Goal: Task Accomplishment & Management: Use online tool/utility

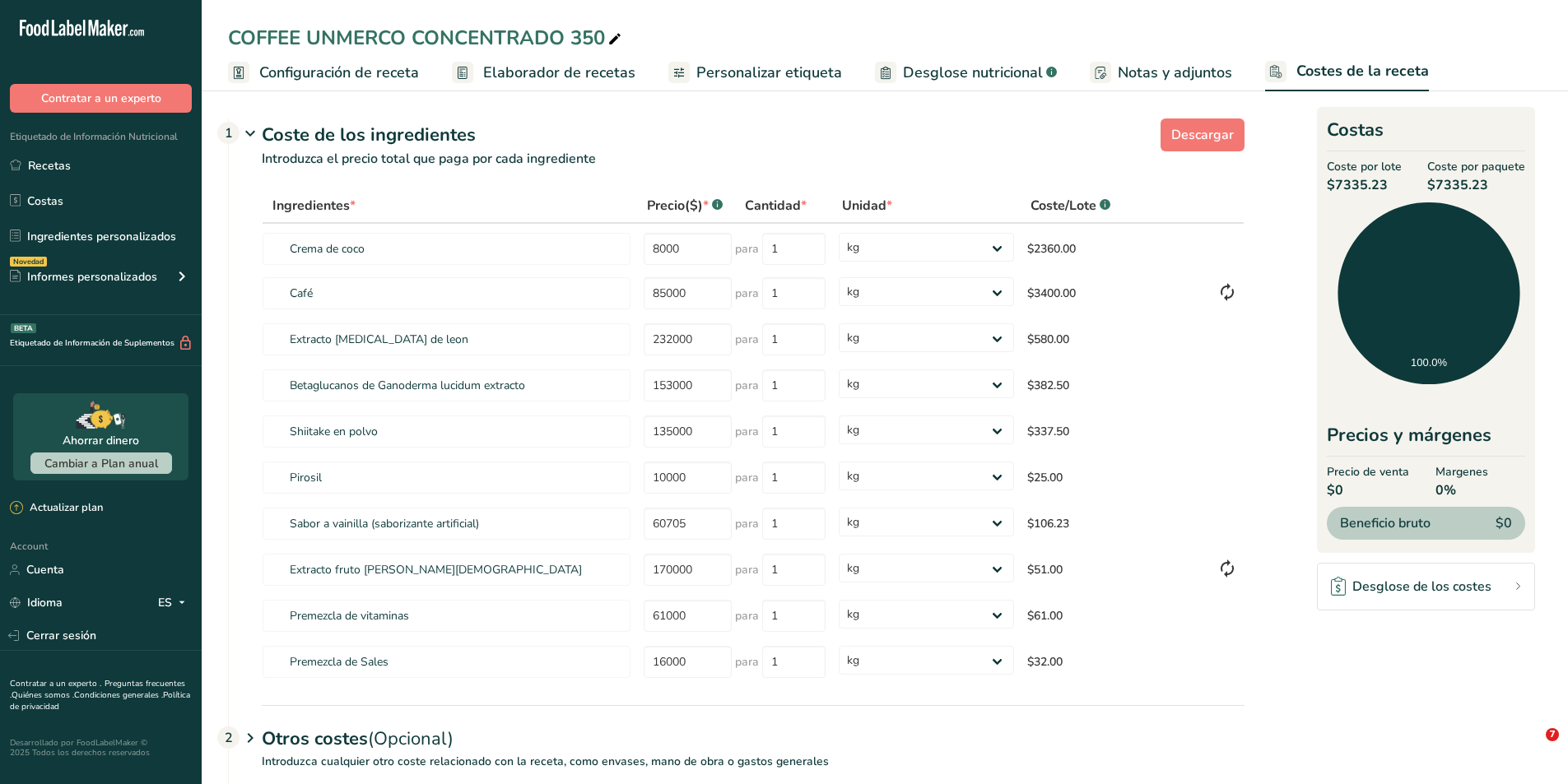
select select "1"
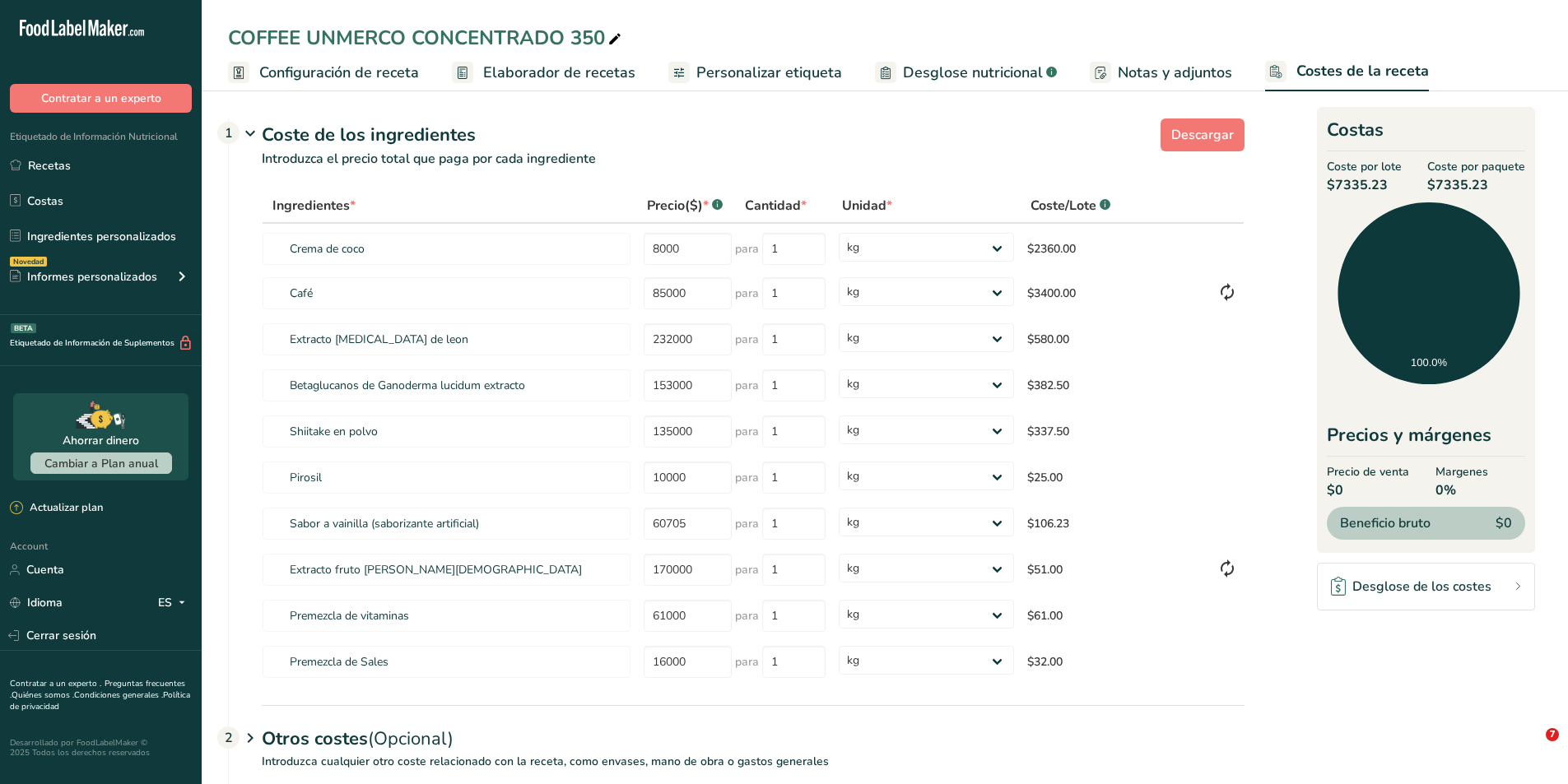
select select "1"
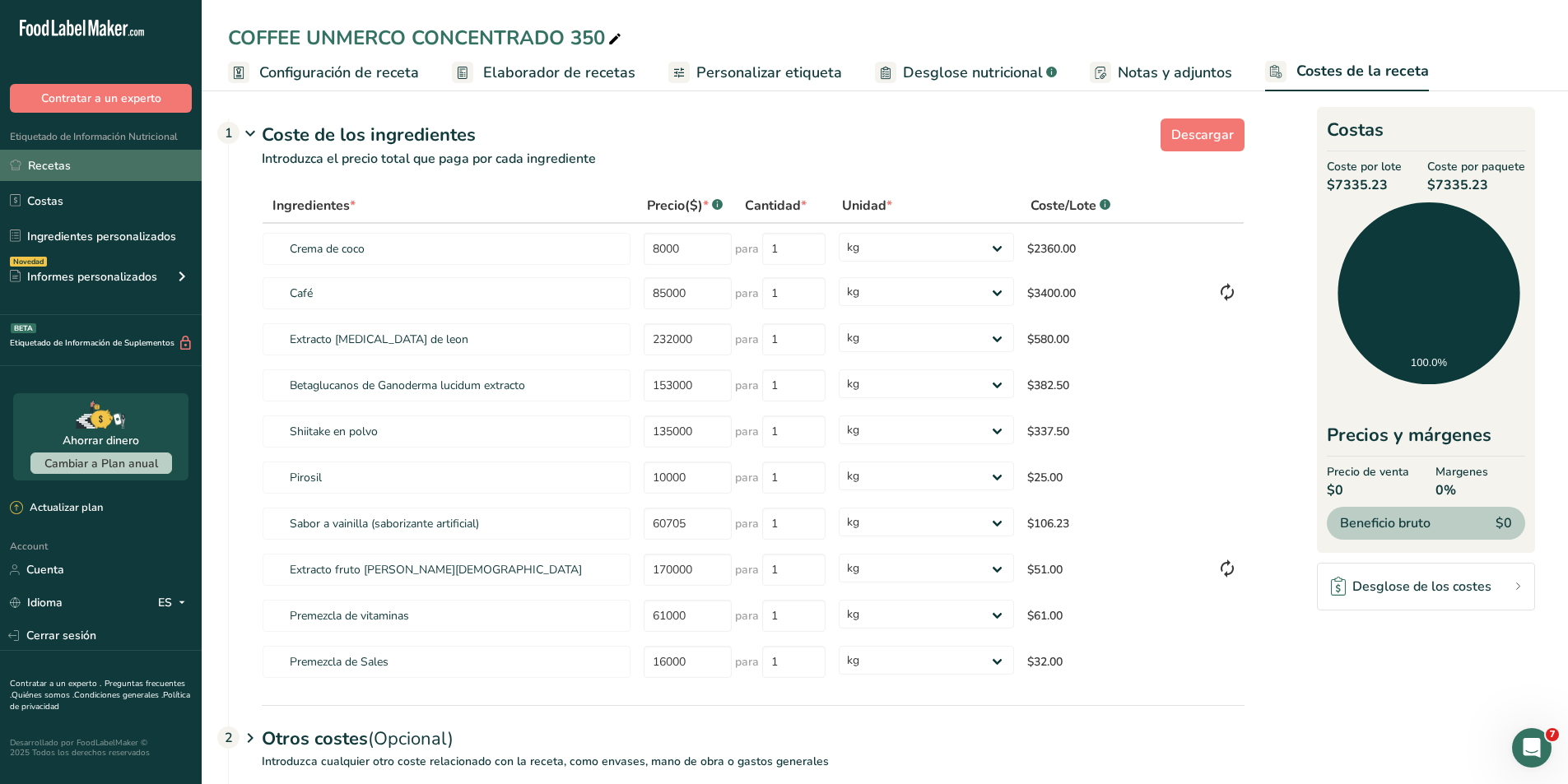
click at [57, 170] on link "Recetas" at bounding box center [101, 165] width 201 height 32
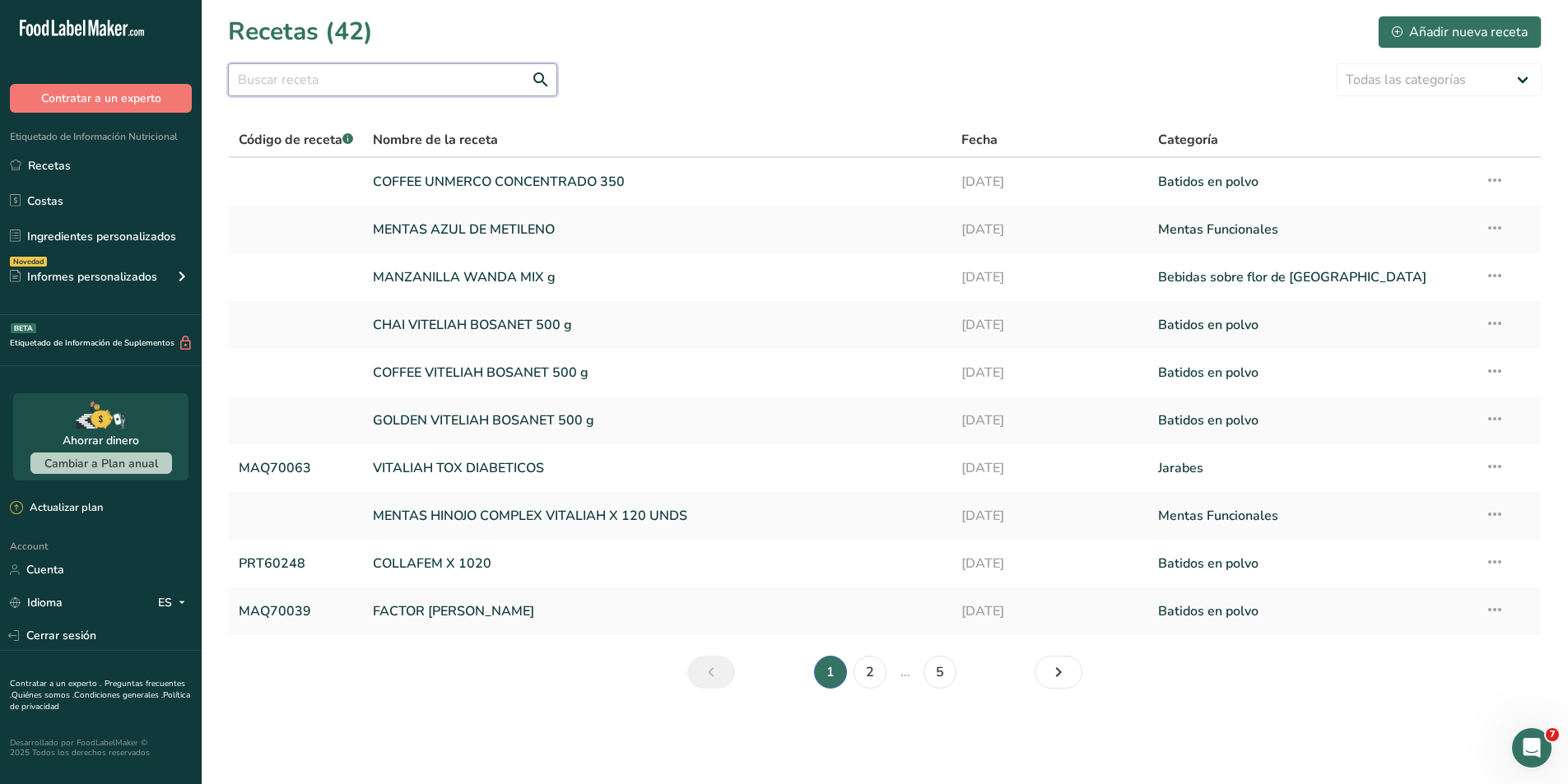
click at [336, 84] on input "text" at bounding box center [393, 79] width 330 height 33
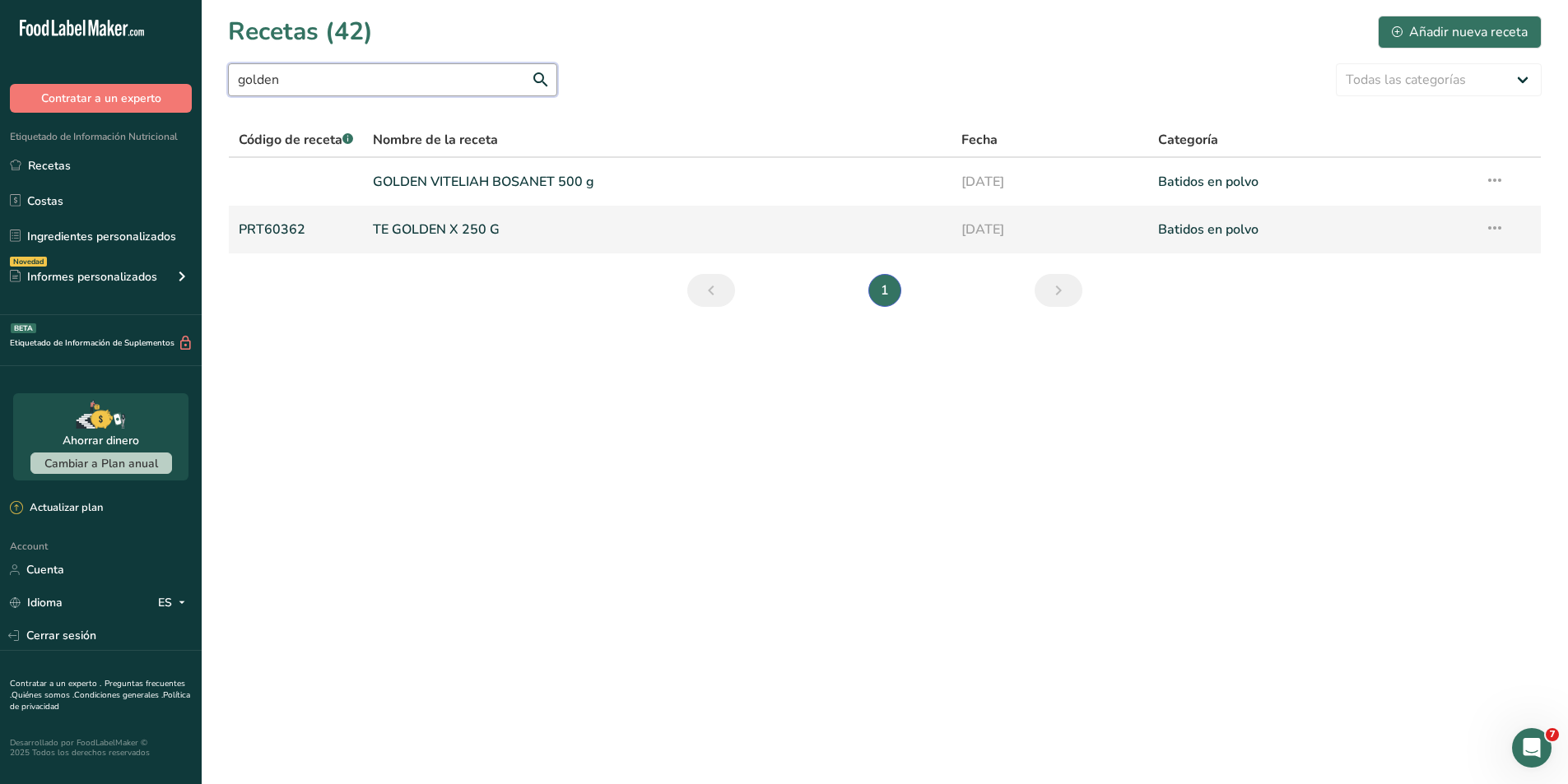
type input "golden"
click at [280, 231] on link "PRT60362" at bounding box center [295, 230] width 114 height 34
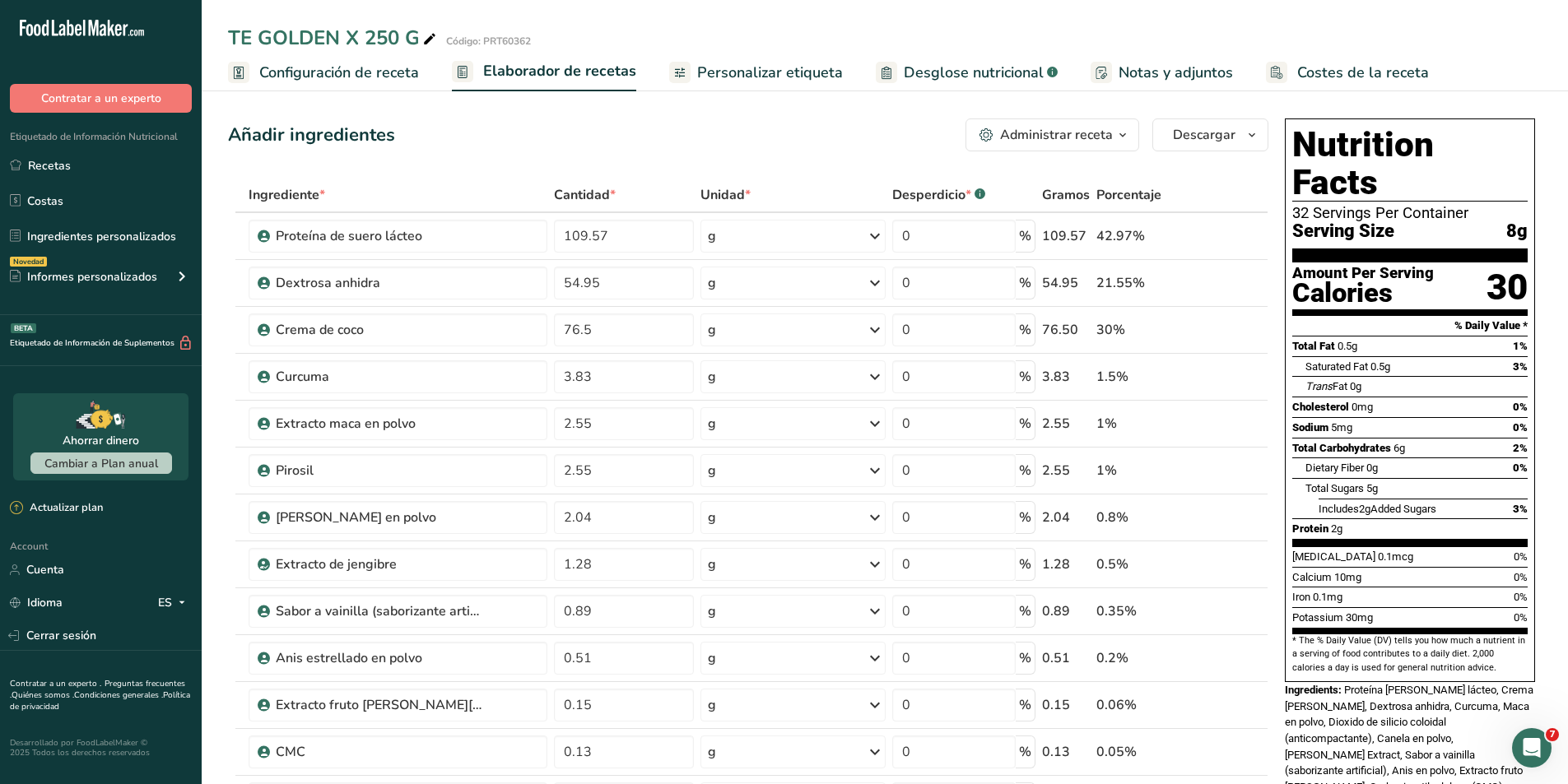
click at [1108, 134] on div "Administrar receta" at bounding box center [1057, 135] width 113 height 20
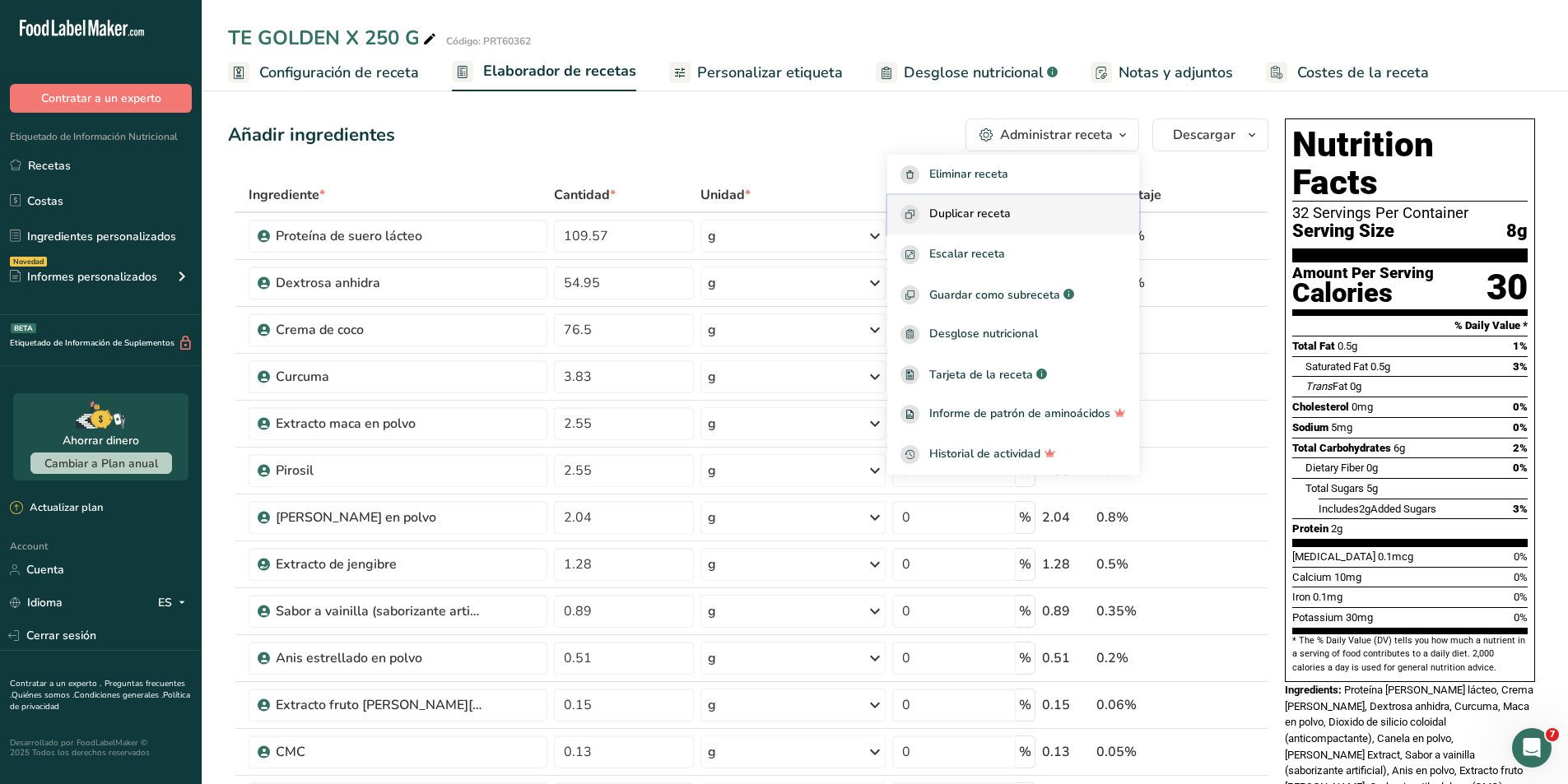
click at [1042, 207] on div "Duplicar receta" at bounding box center [1012, 214] width 225 height 19
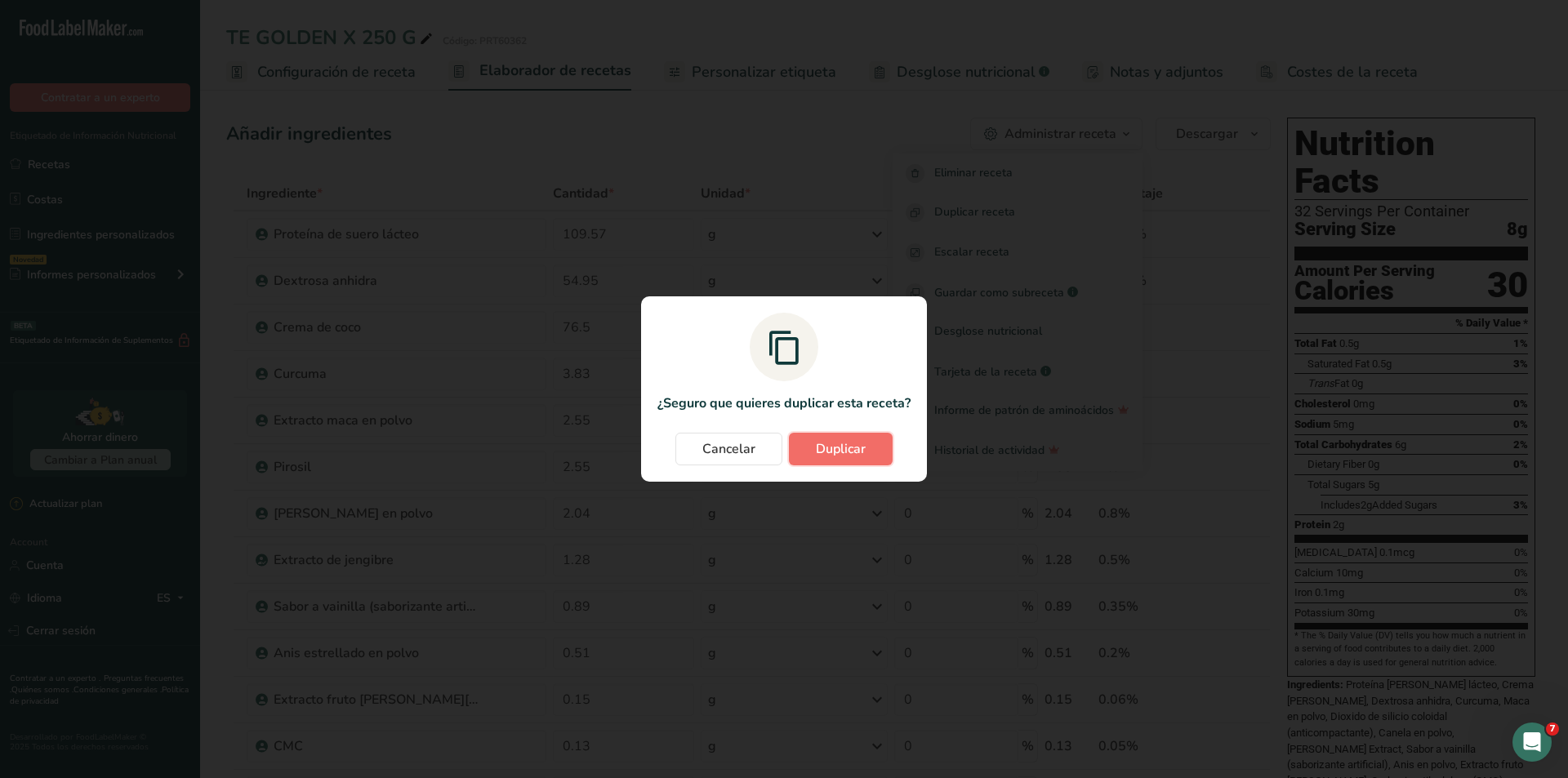
click at [856, 438] on button "Duplicar" at bounding box center [840, 448] width 104 height 32
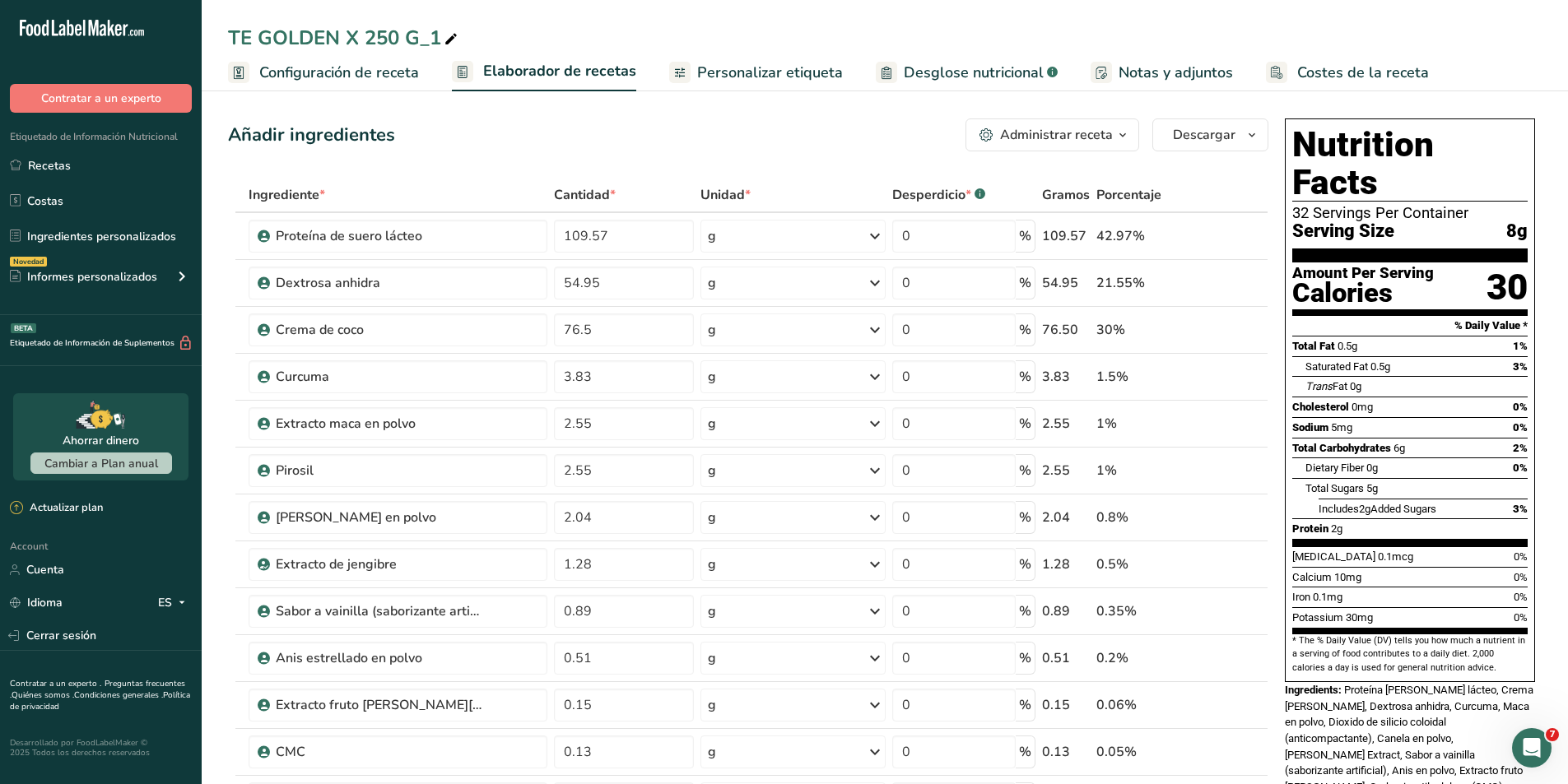
click at [450, 40] on icon at bounding box center [450, 39] width 14 height 23
type input "TE GOLDEN MUESTRA JULIANA X 250 G"
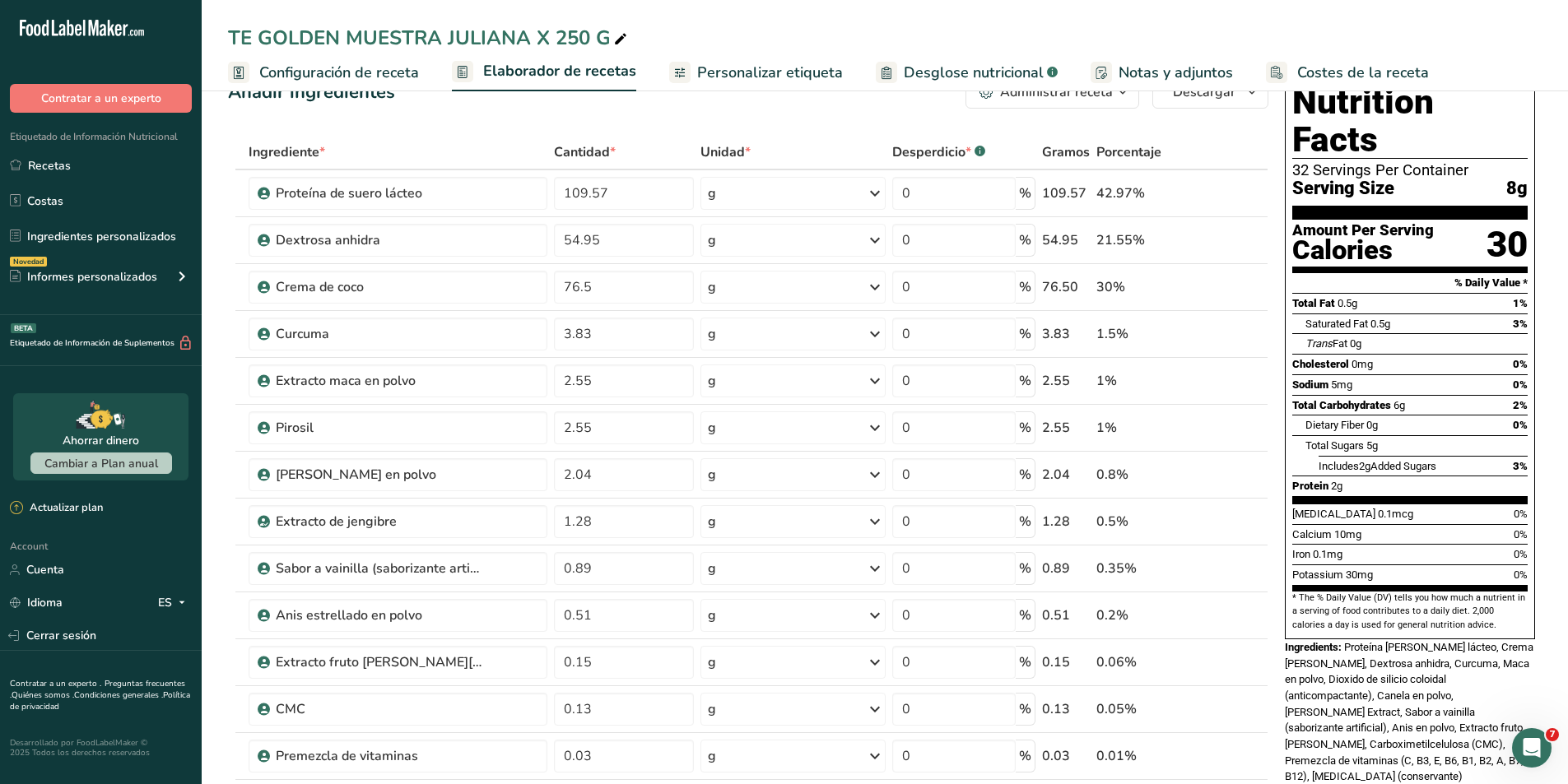
scroll to position [82, 0]
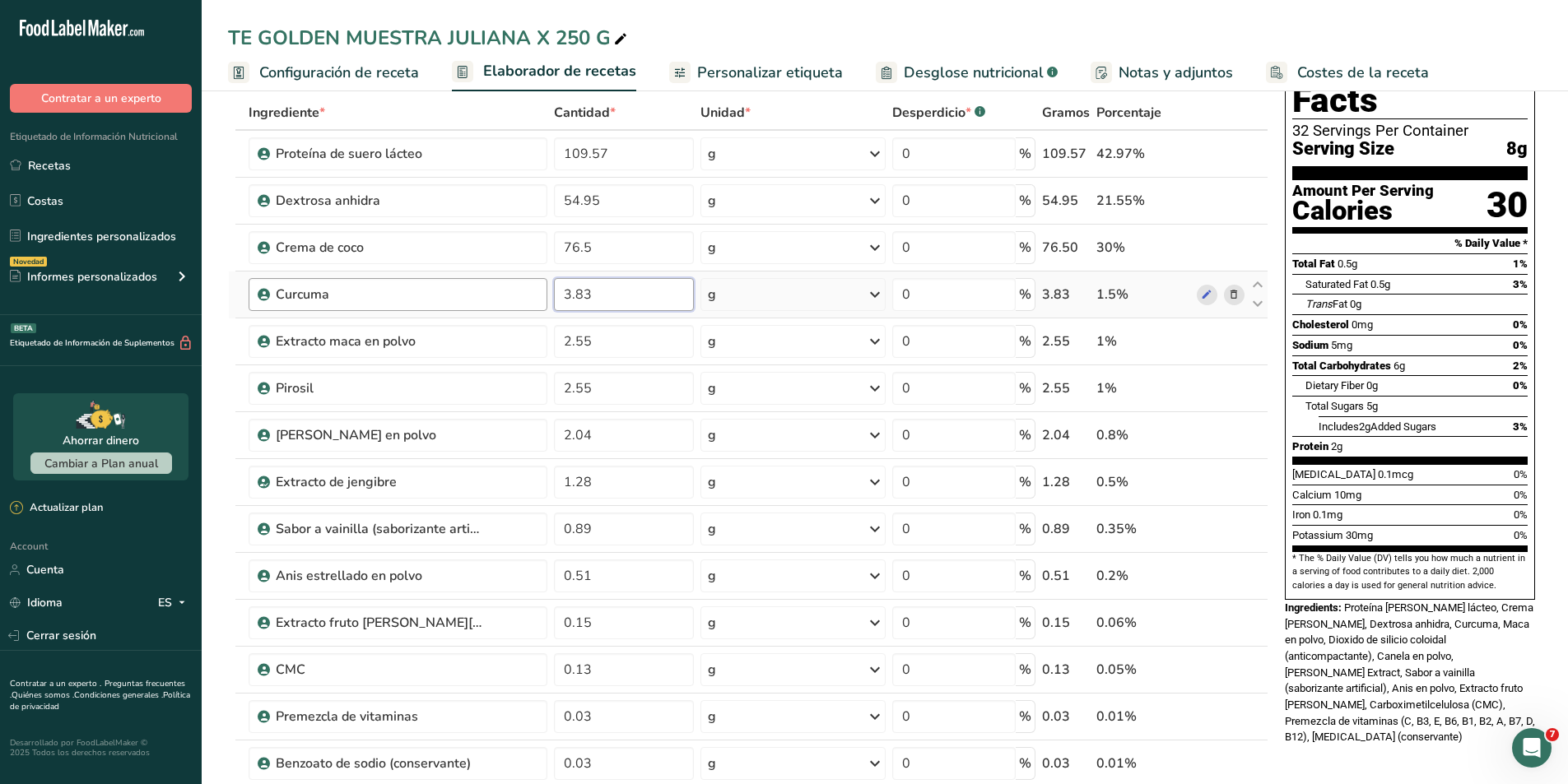
drag, startPoint x: 603, startPoint y: 301, endPoint x: 523, endPoint y: 300, distance: 80.0
click at [523, 300] on tr "Curcuma 3.83 g Unidades de peso g kg mg Ver más Unidades de volumen [GEOGRAPHIC…" at bounding box center [748, 295] width 1038 height 47
type input "4"
type input "4.5"
click at [751, 26] on div "TE GOLDEN MUESTRA JULIANA X 250 G" at bounding box center [884, 37] width 1366 height 30
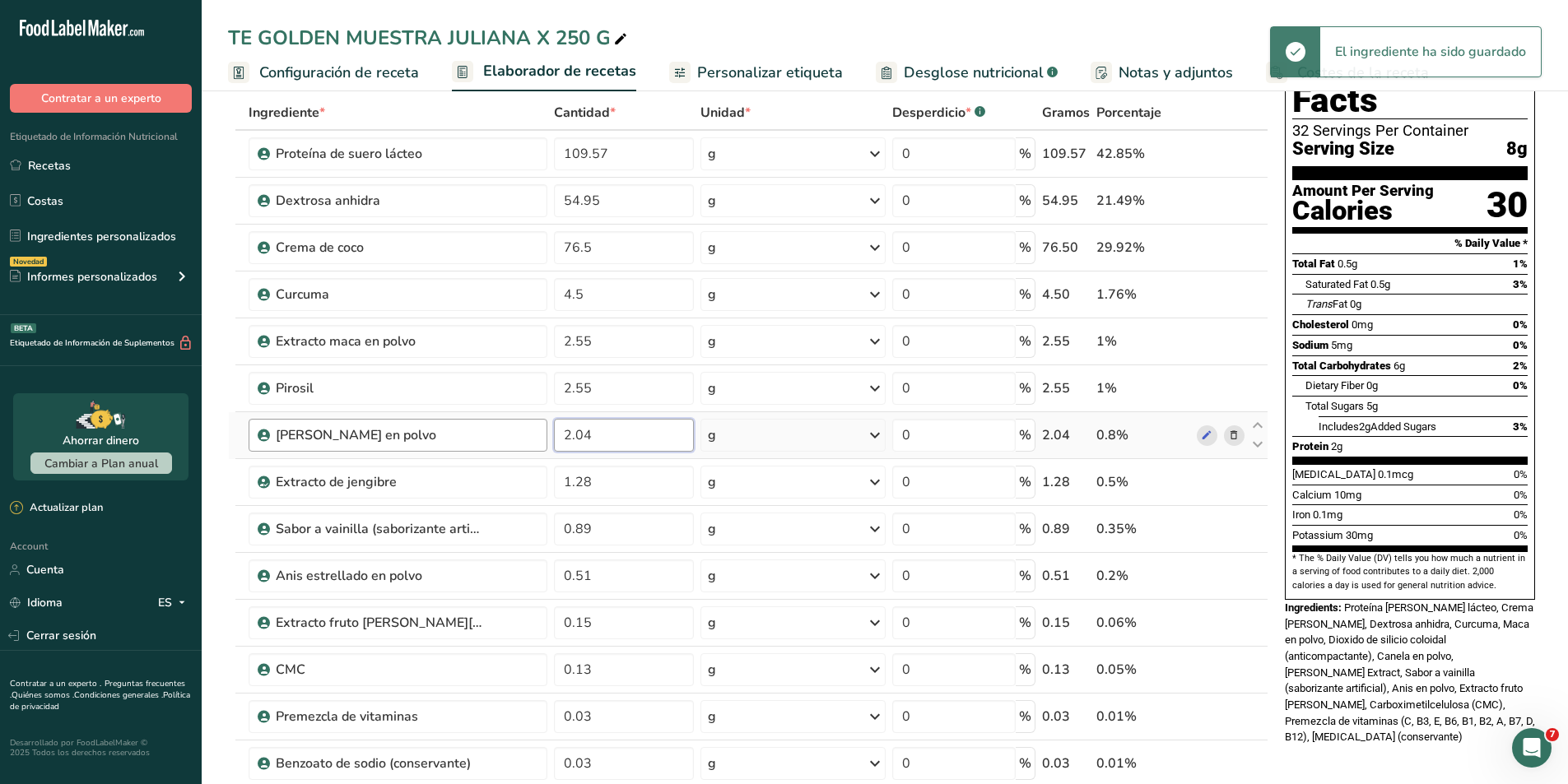
drag, startPoint x: 601, startPoint y: 430, endPoint x: 525, endPoint y: 423, distance: 76.3
click at [525, 423] on tr "Sabor Canela en polvo 2.04 g Unidades de peso g kg mg Ver más Unidades de volum…" at bounding box center [748, 435] width 1038 height 47
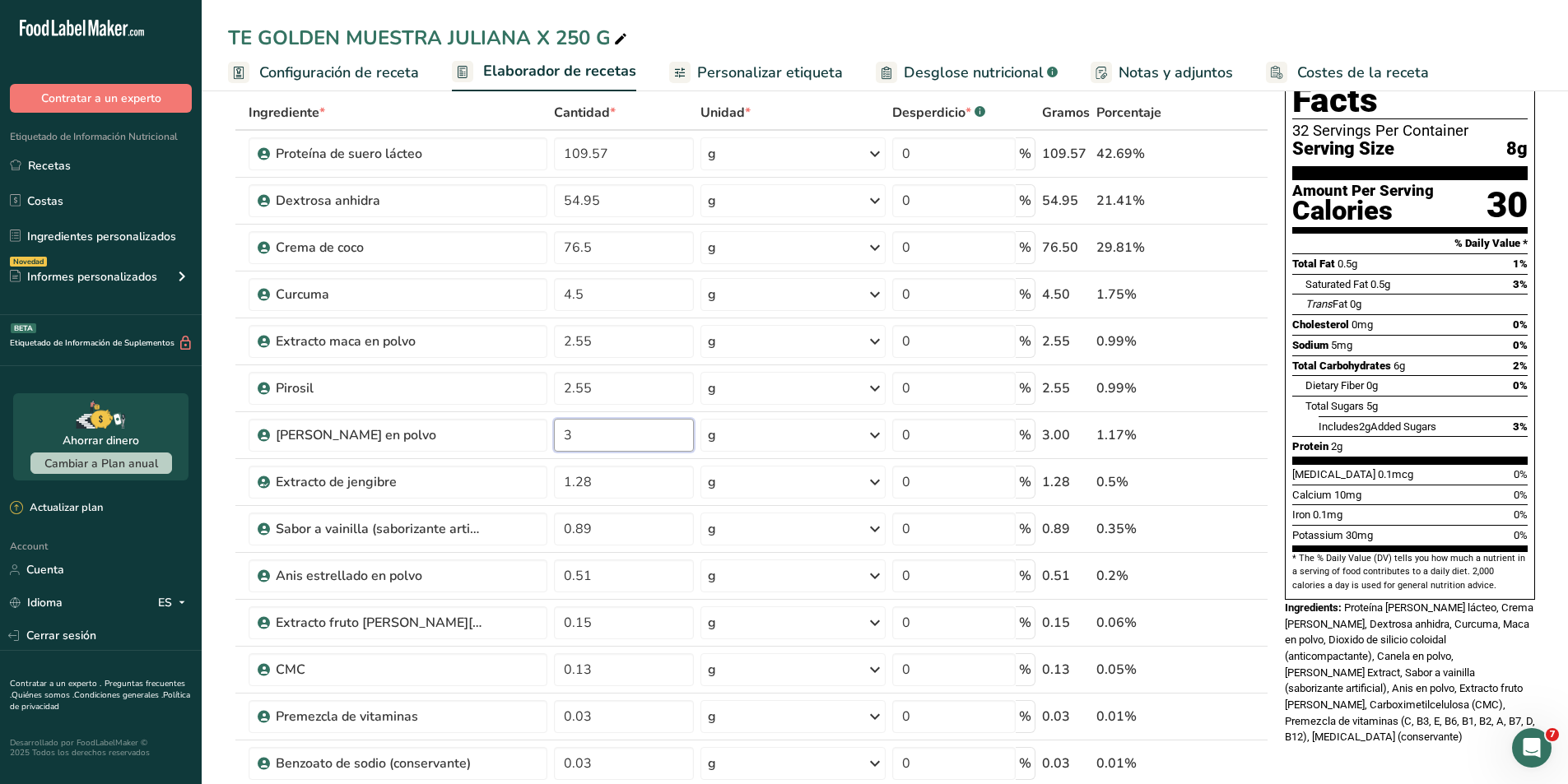
type input "3"
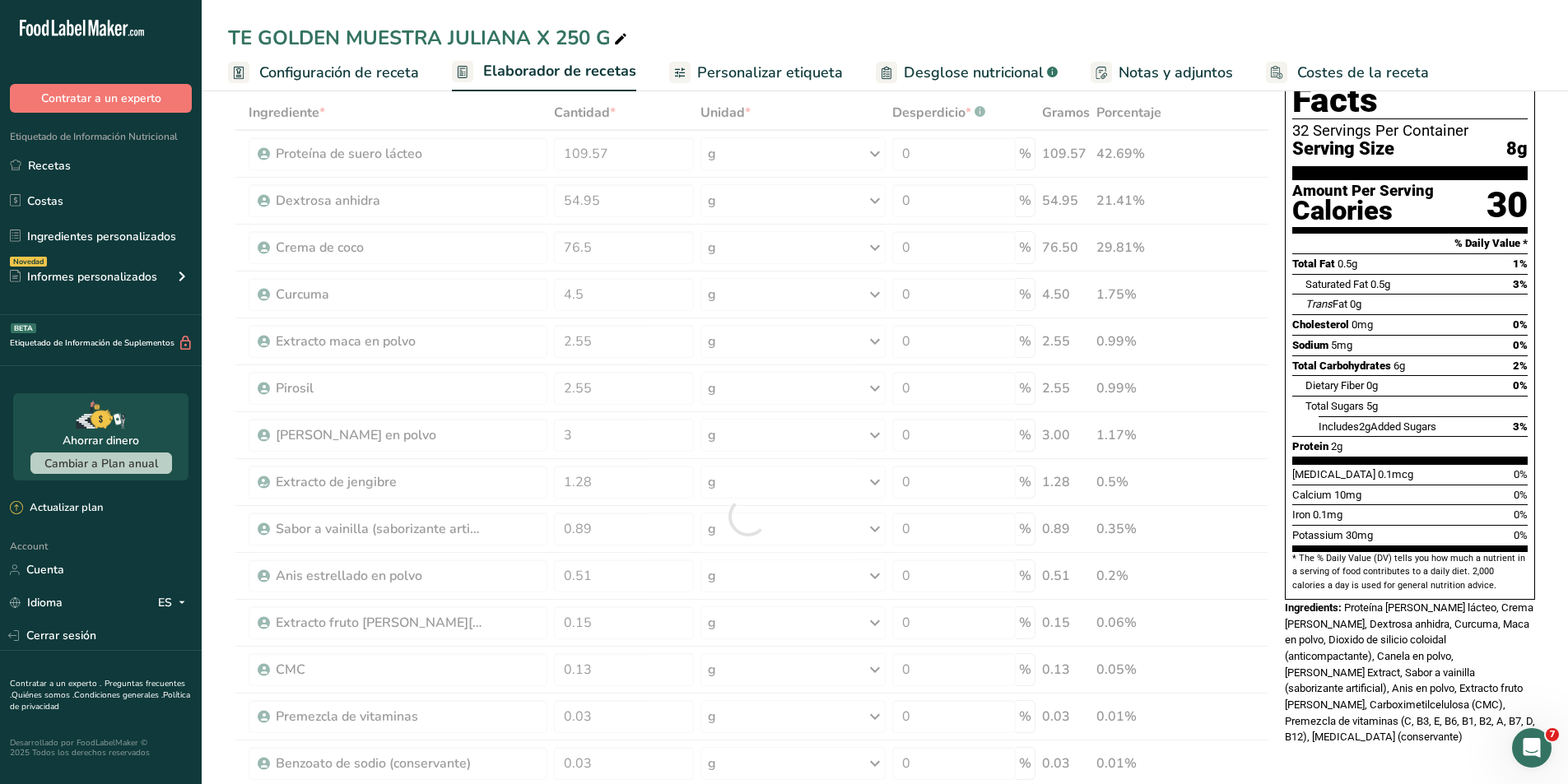
click at [672, 24] on div "TE GOLDEN MUESTRA JULIANA X 250 G" at bounding box center [884, 37] width 1366 height 30
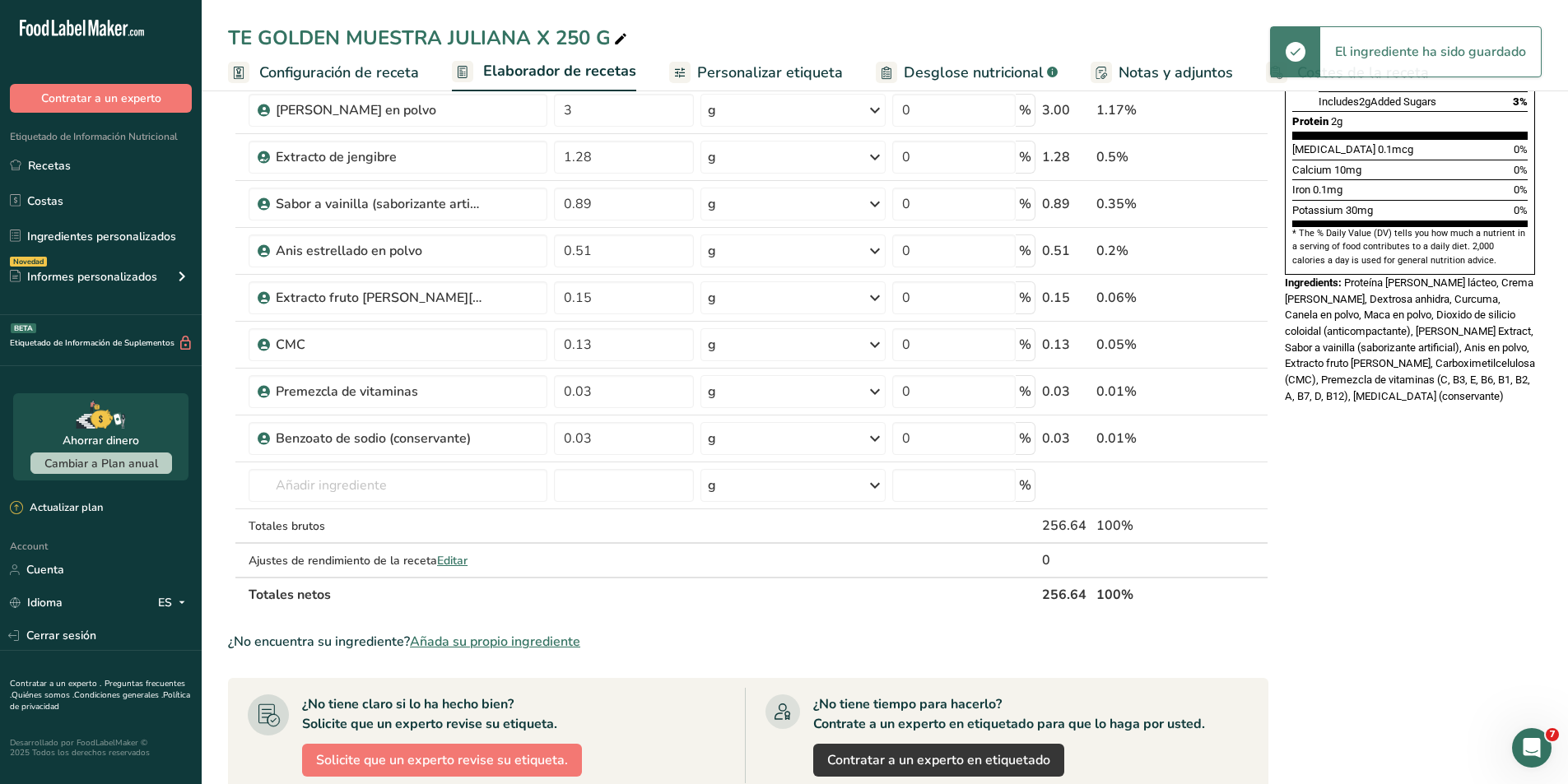
scroll to position [412, 0]
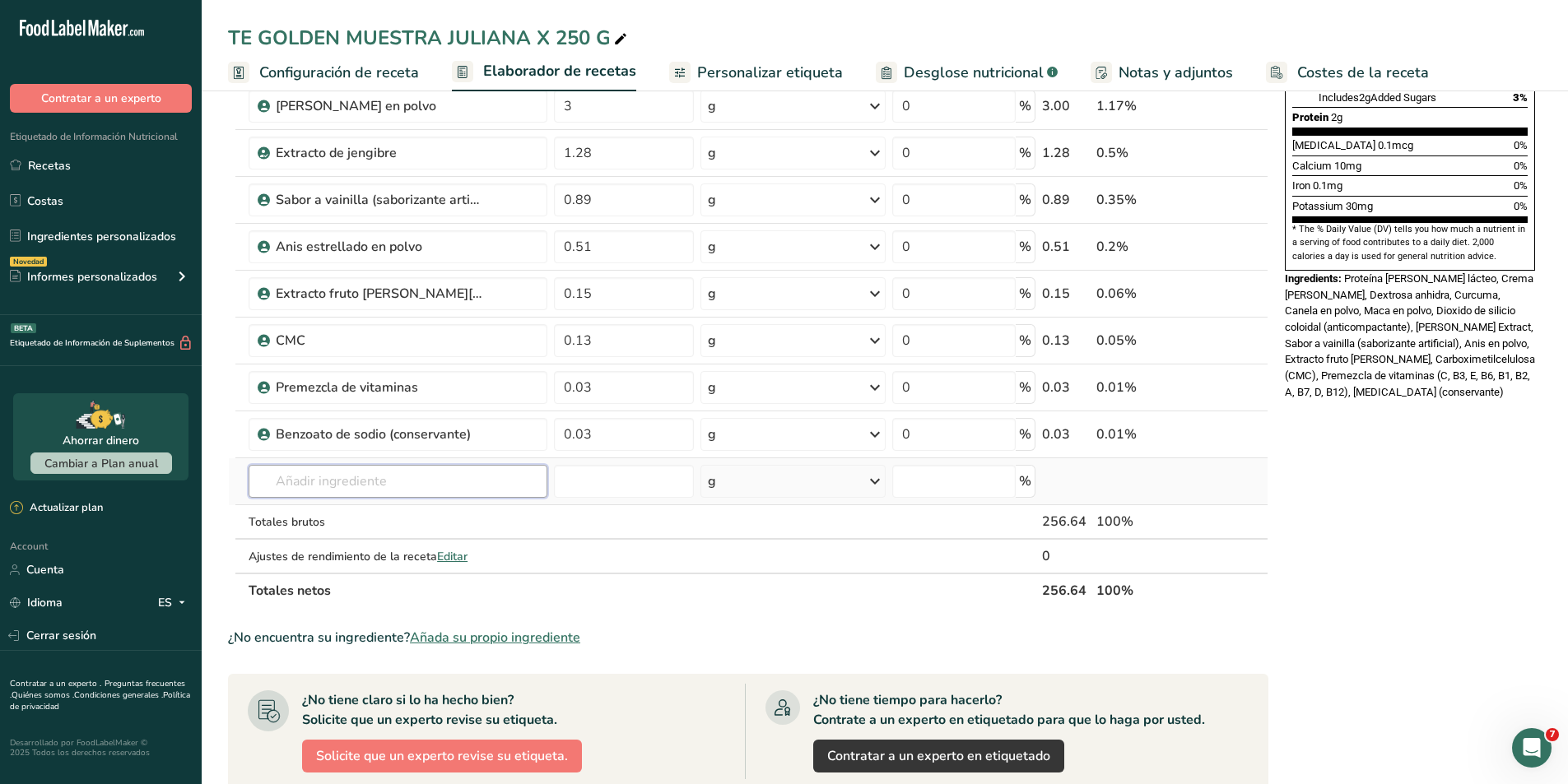
click at [412, 487] on input "text" at bounding box center [398, 481] width 299 height 33
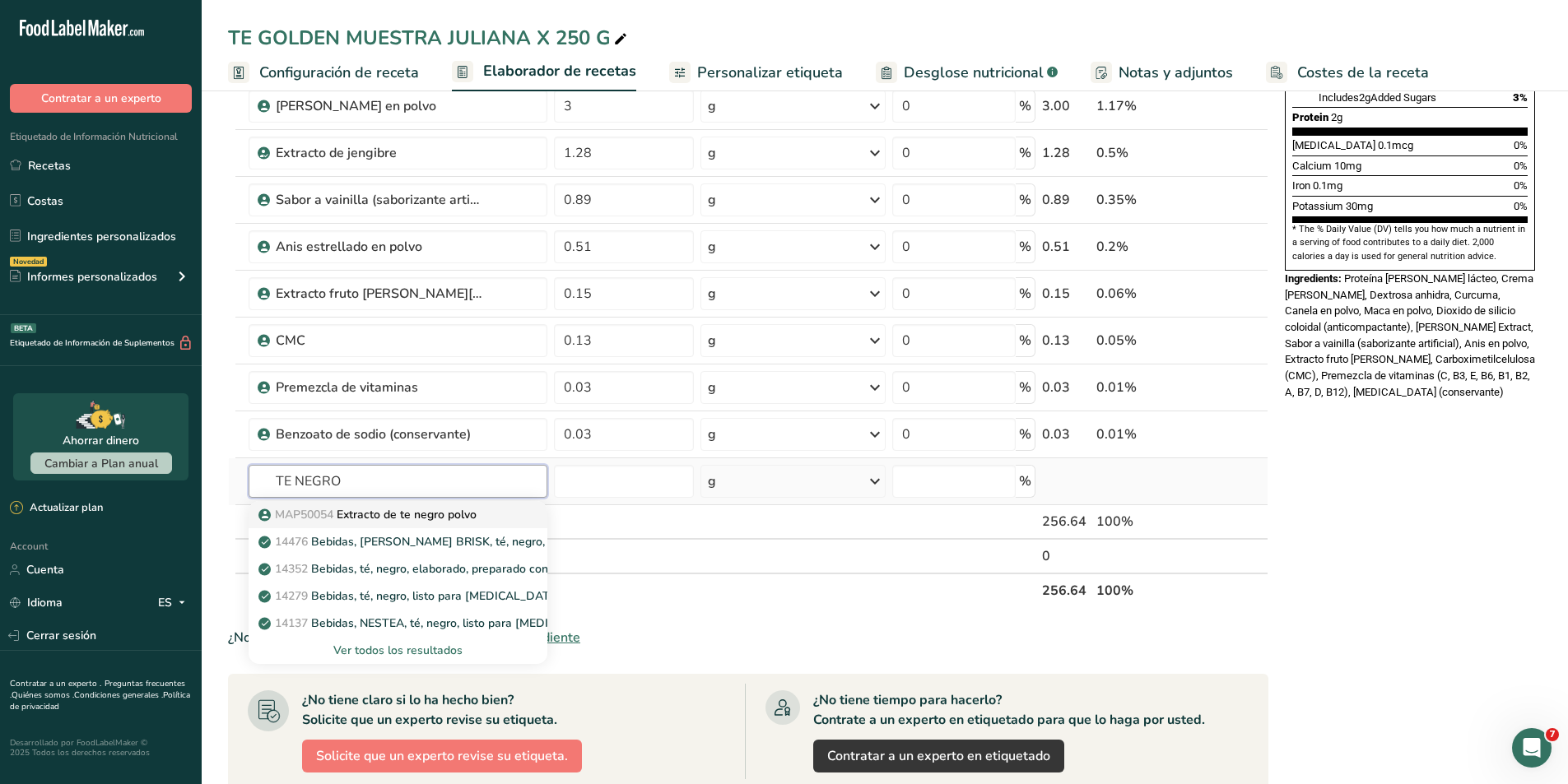
type input "TE NEGRO"
click at [402, 507] on p "MAP50054 Extracto de te negro polvo" at bounding box center [369, 514] width 215 height 17
type input "Extracto de te negro polvo"
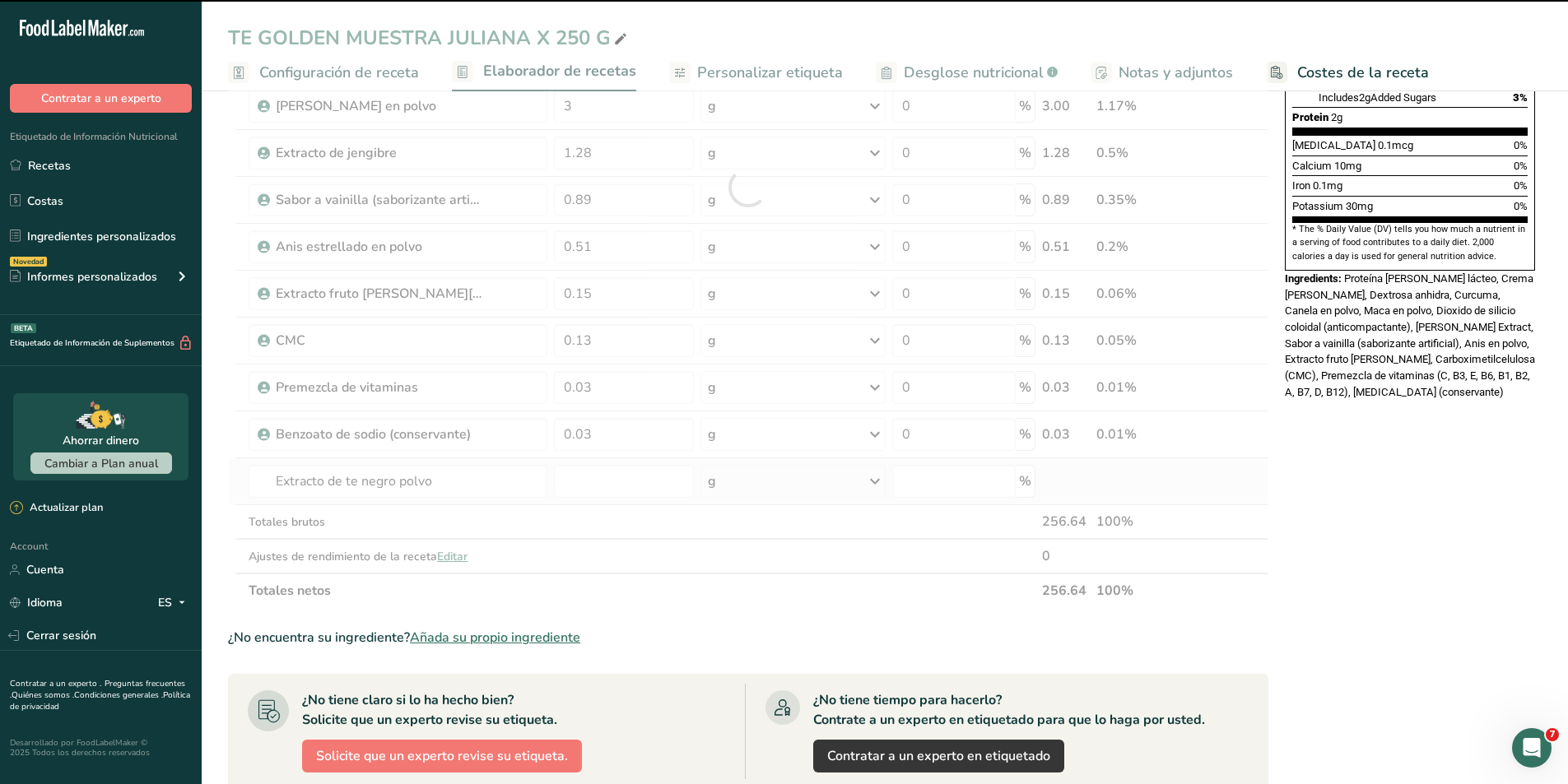
type input "0"
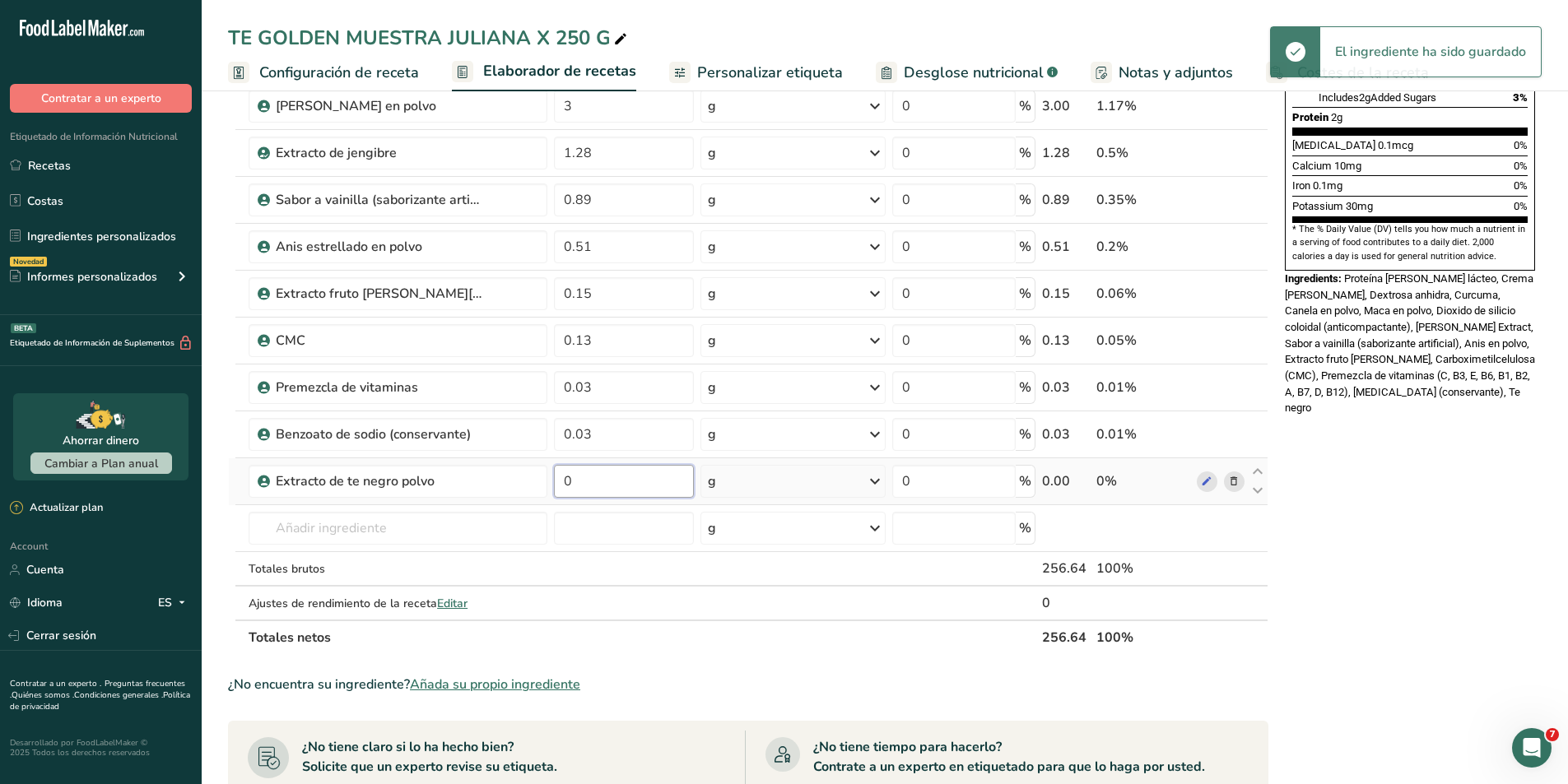
drag, startPoint x: 595, startPoint y: 482, endPoint x: 557, endPoint y: 482, distance: 38.0
click at [557, 482] on input "0" at bounding box center [624, 481] width 140 height 33
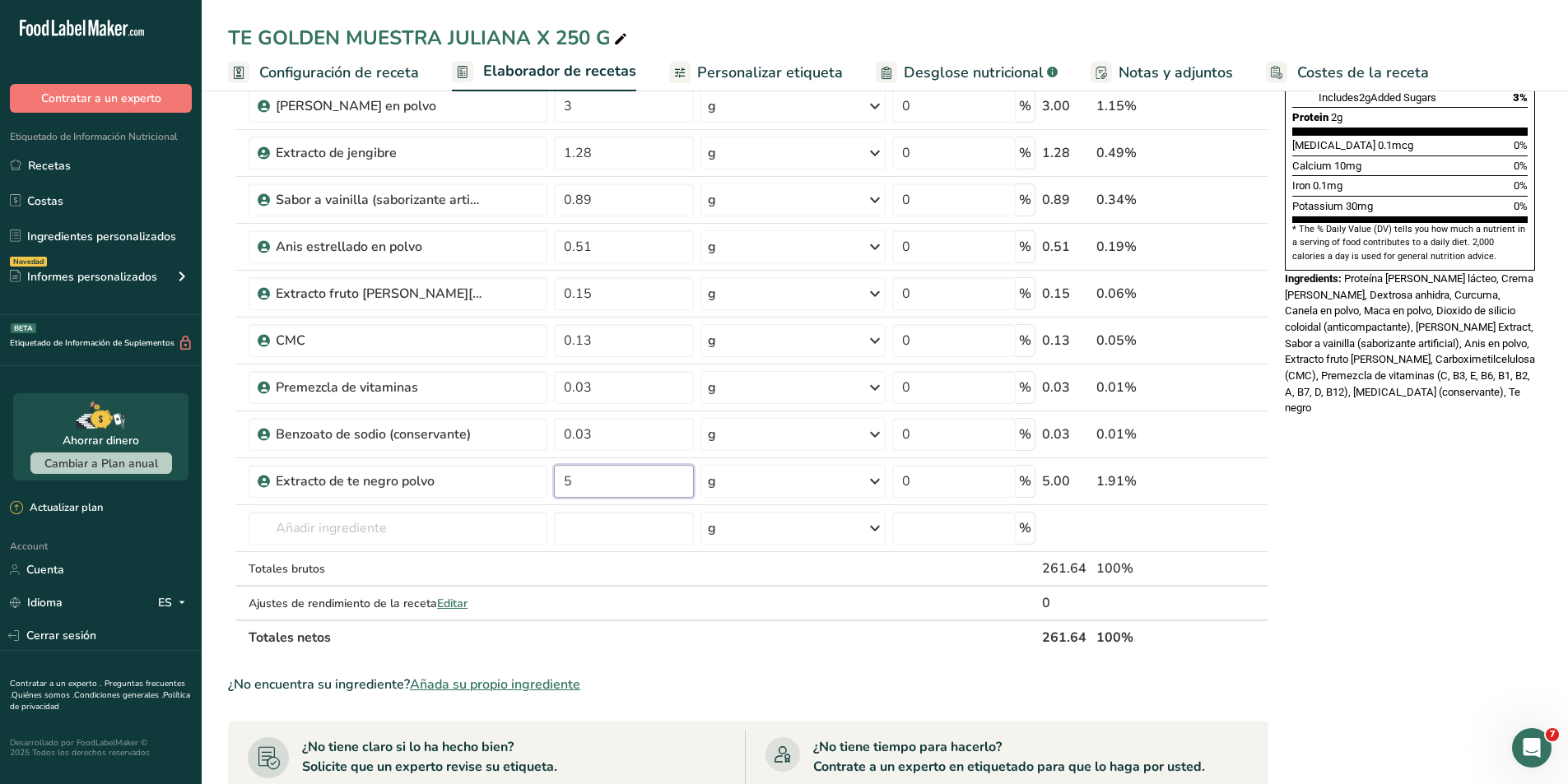
type input "5"
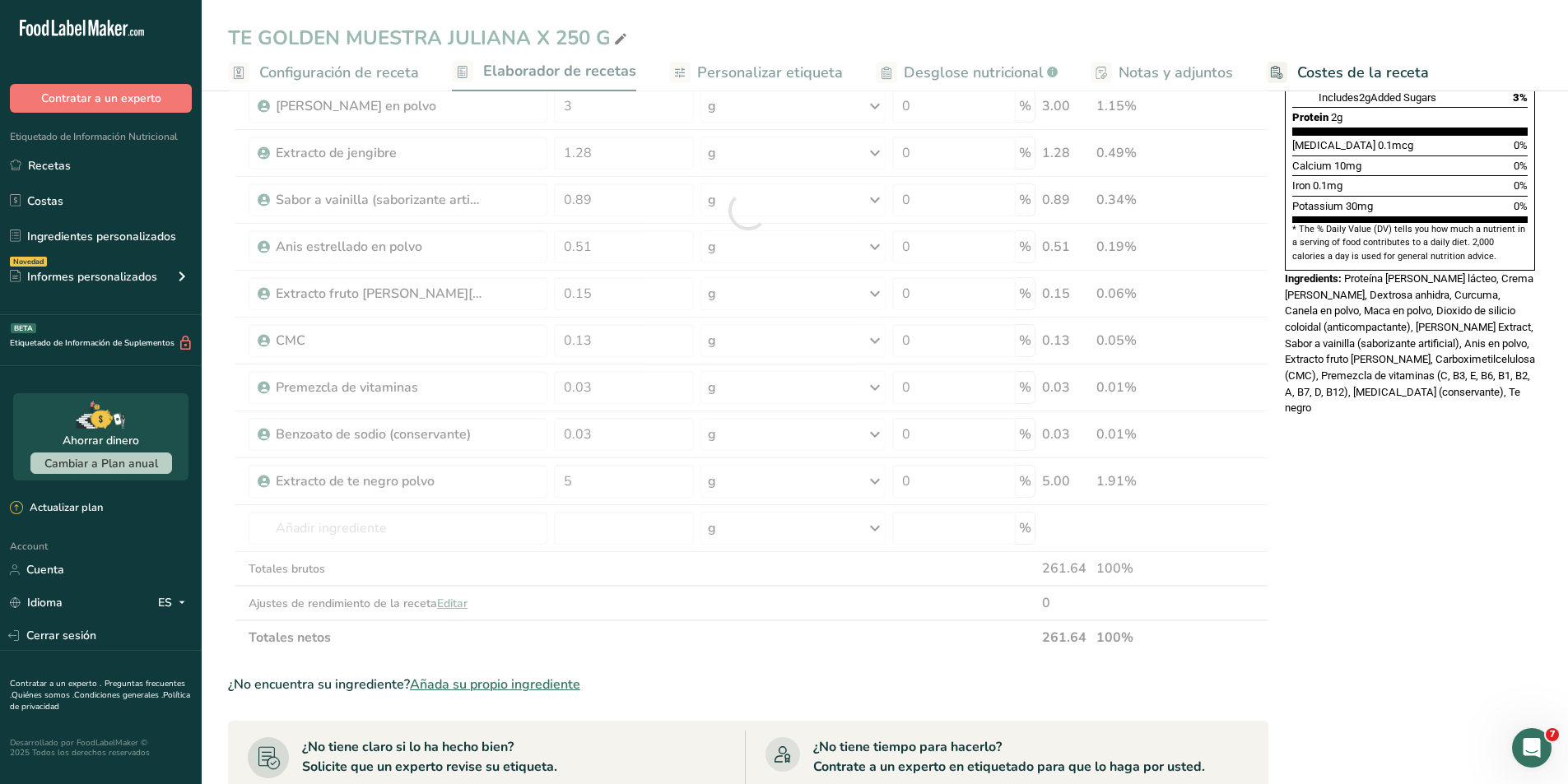
click at [1423, 551] on div "Nutrition Facts 32 Servings Per Container Serving Size 8g Amount Per Serving Ca…" at bounding box center [1409, 446] width 263 height 1491
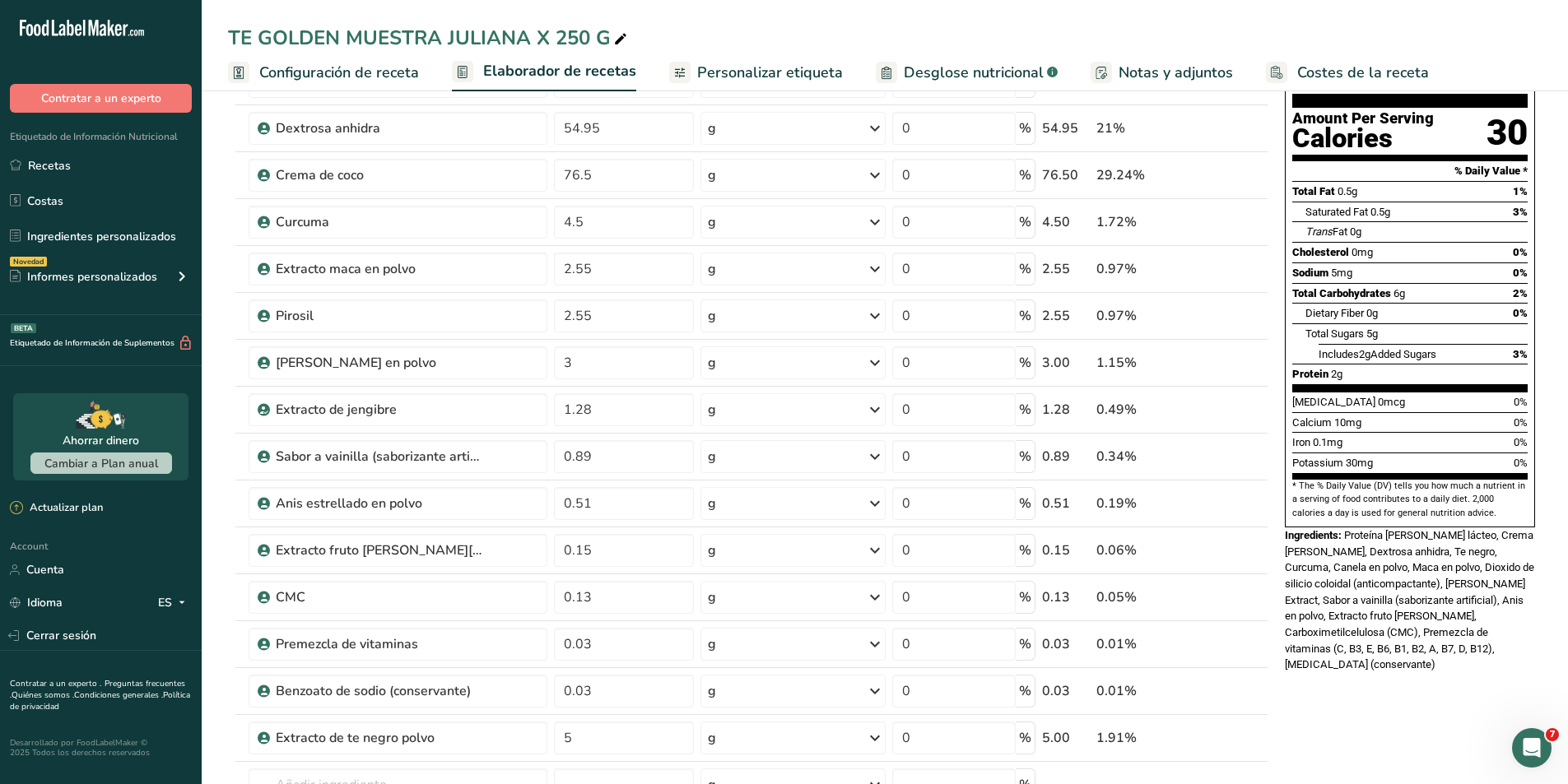
scroll to position [0, 0]
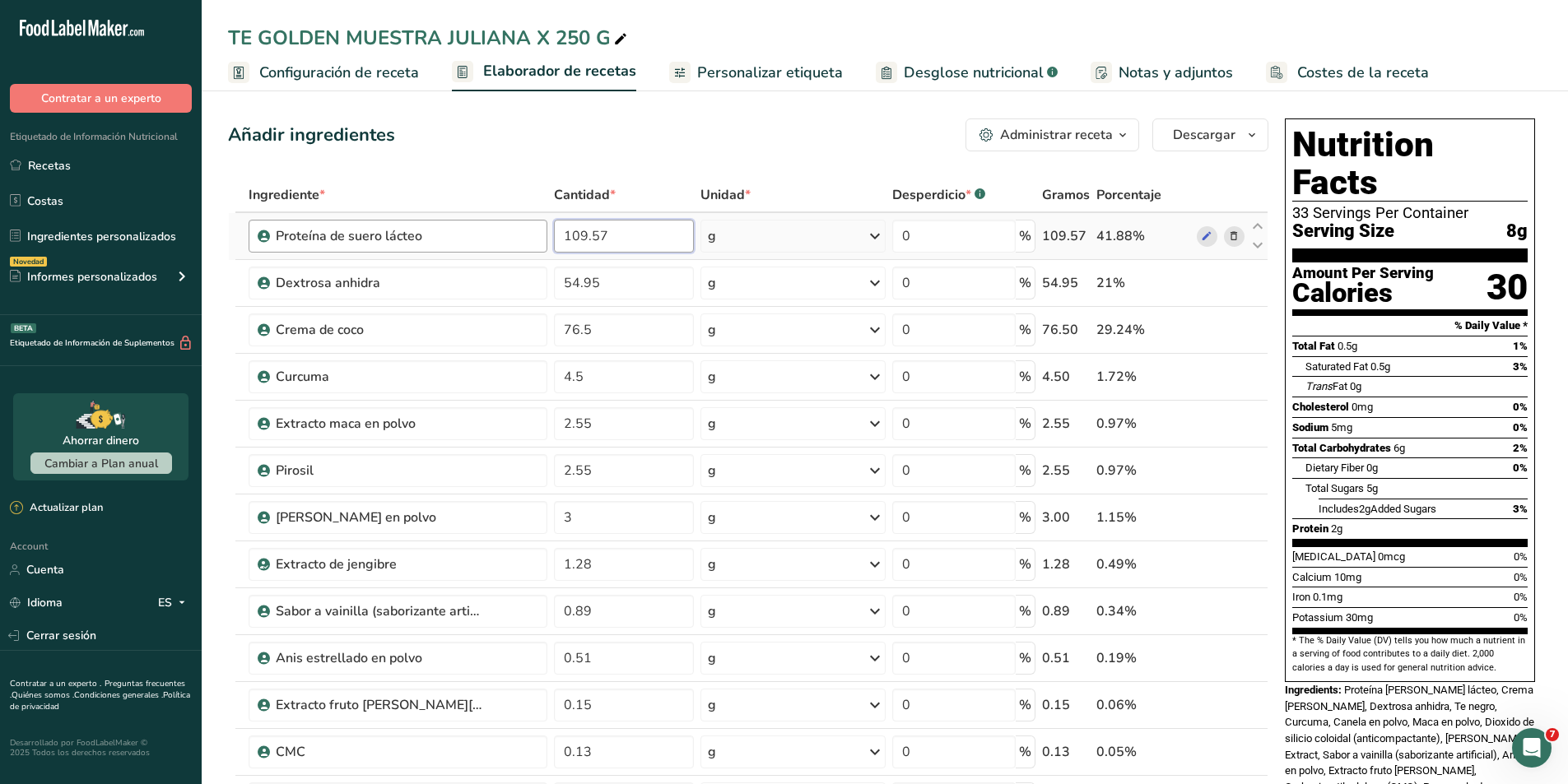
drag, startPoint x: 635, startPoint y: 236, endPoint x: 499, endPoint y: 231, distance: 136.1
click at [499, 231] on tr "Proteína [PERSON_NAME] lácteo 109.57 g Unidades de peso g kg mg Ver más Unidade…" at bounding box center [748, 236] width 1038 height 47
type input "97"
type input "97.93"
click at [537, 146] on div "Añadir ingredientes Administrar receta Eliminar receta Duplicar receta Escalar …" at bounding box center [748, 135] width 1040 height 33
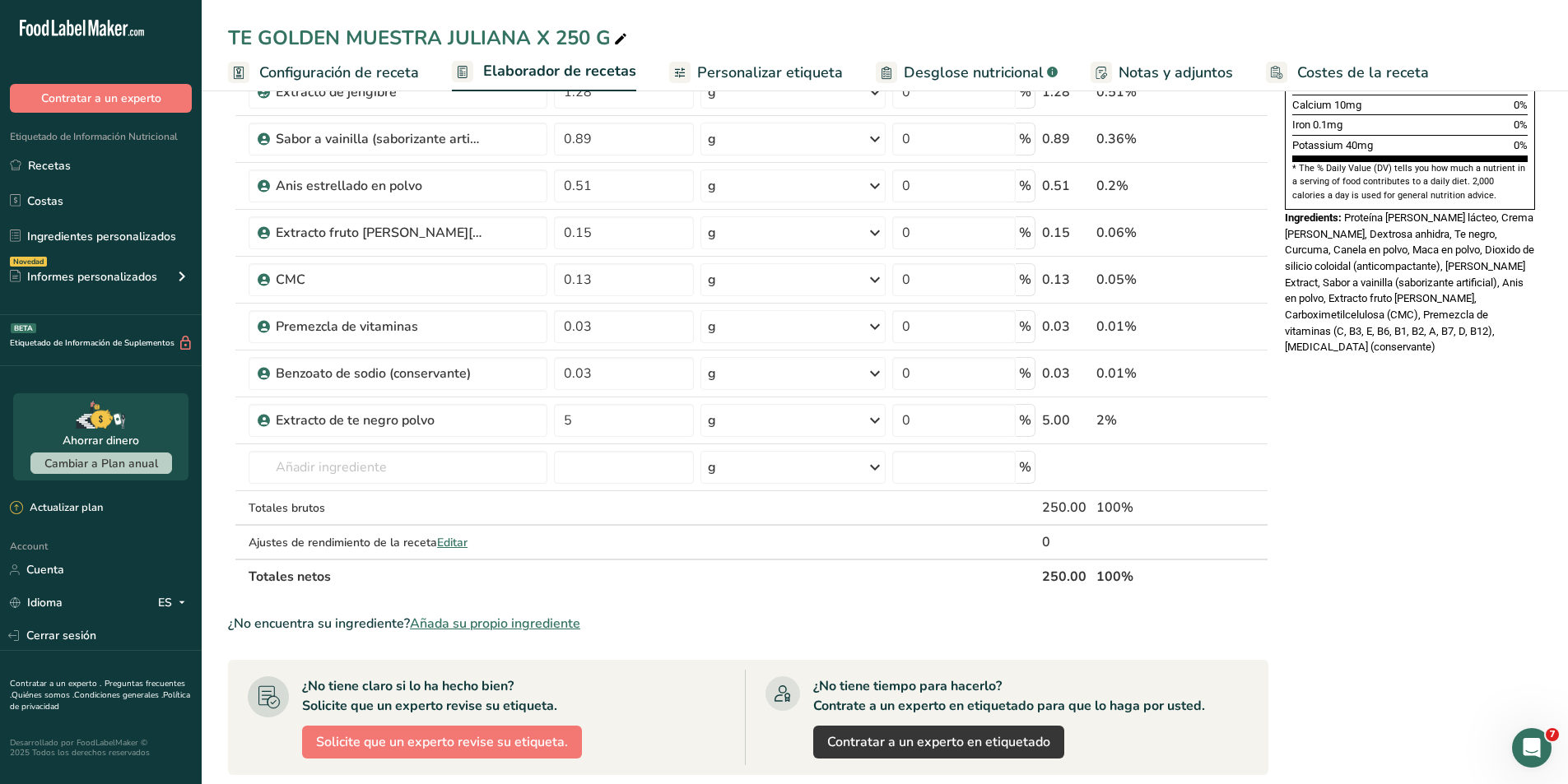
scroll to position [493, 0]
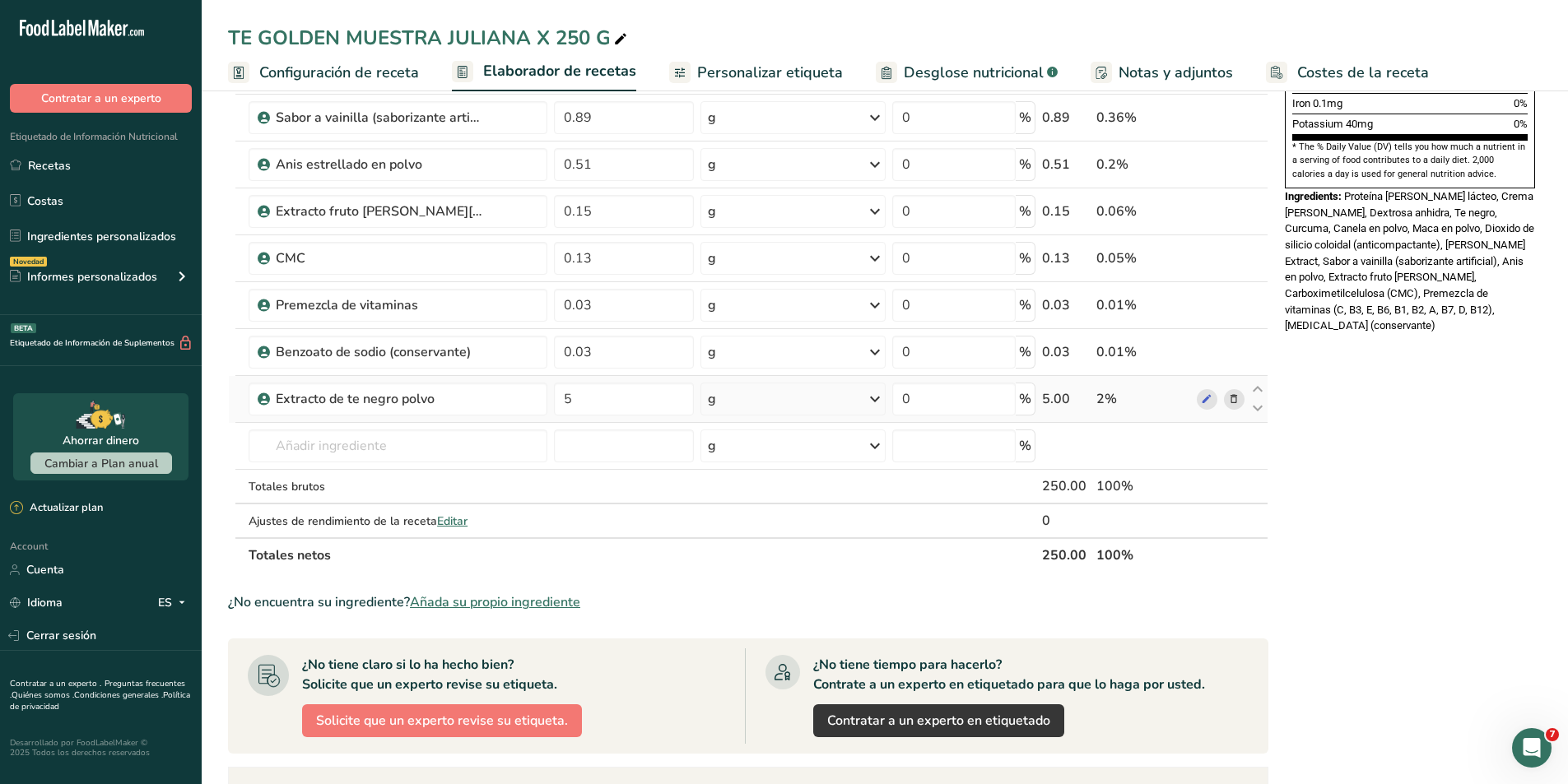
click at [1235, 398] on icon at bounding box center [1234, 399] width 11 height 17
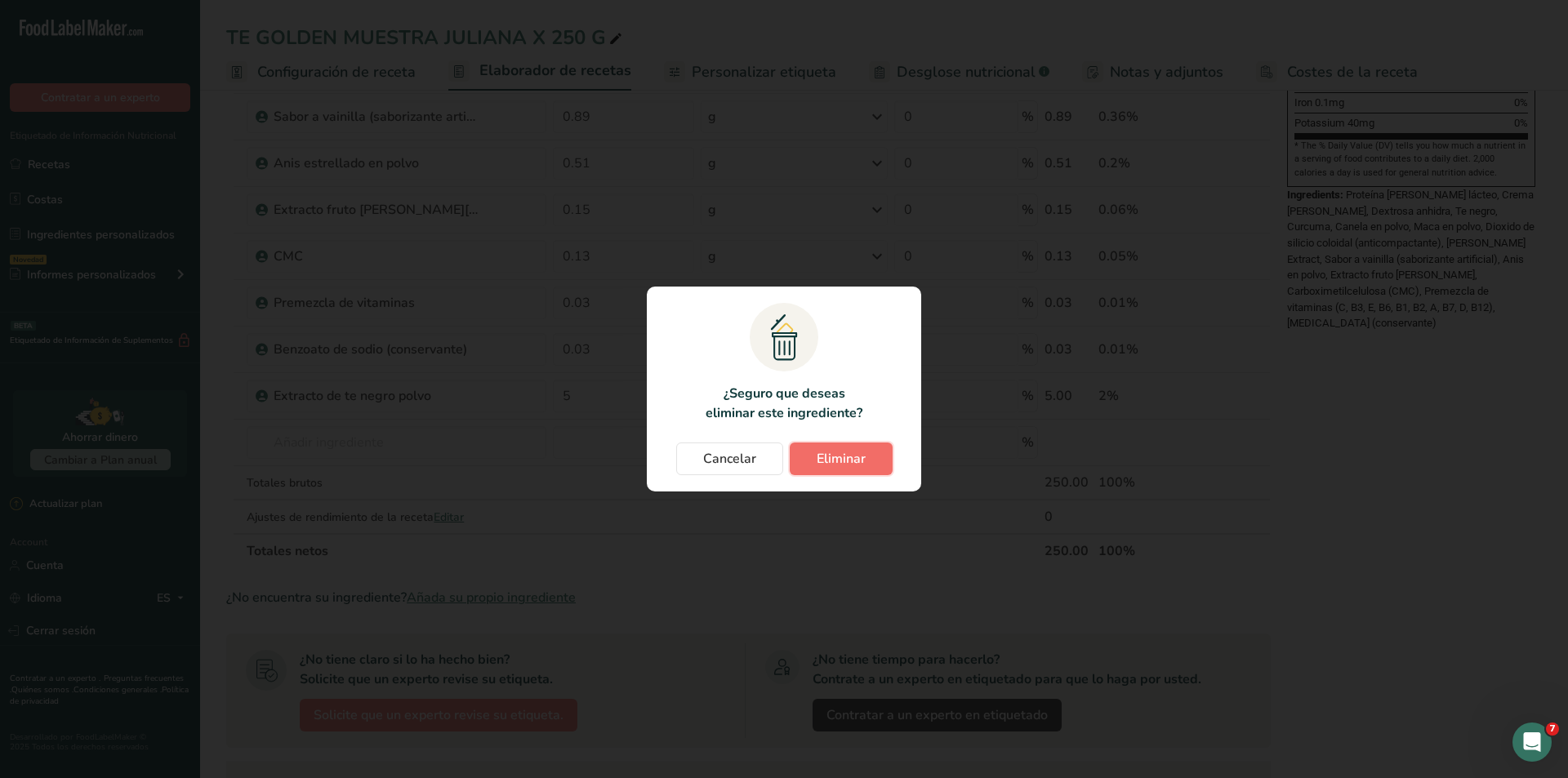
click at [844, 467] on span "Eliminar" at bounding box center [841, 459] width 49 height 20
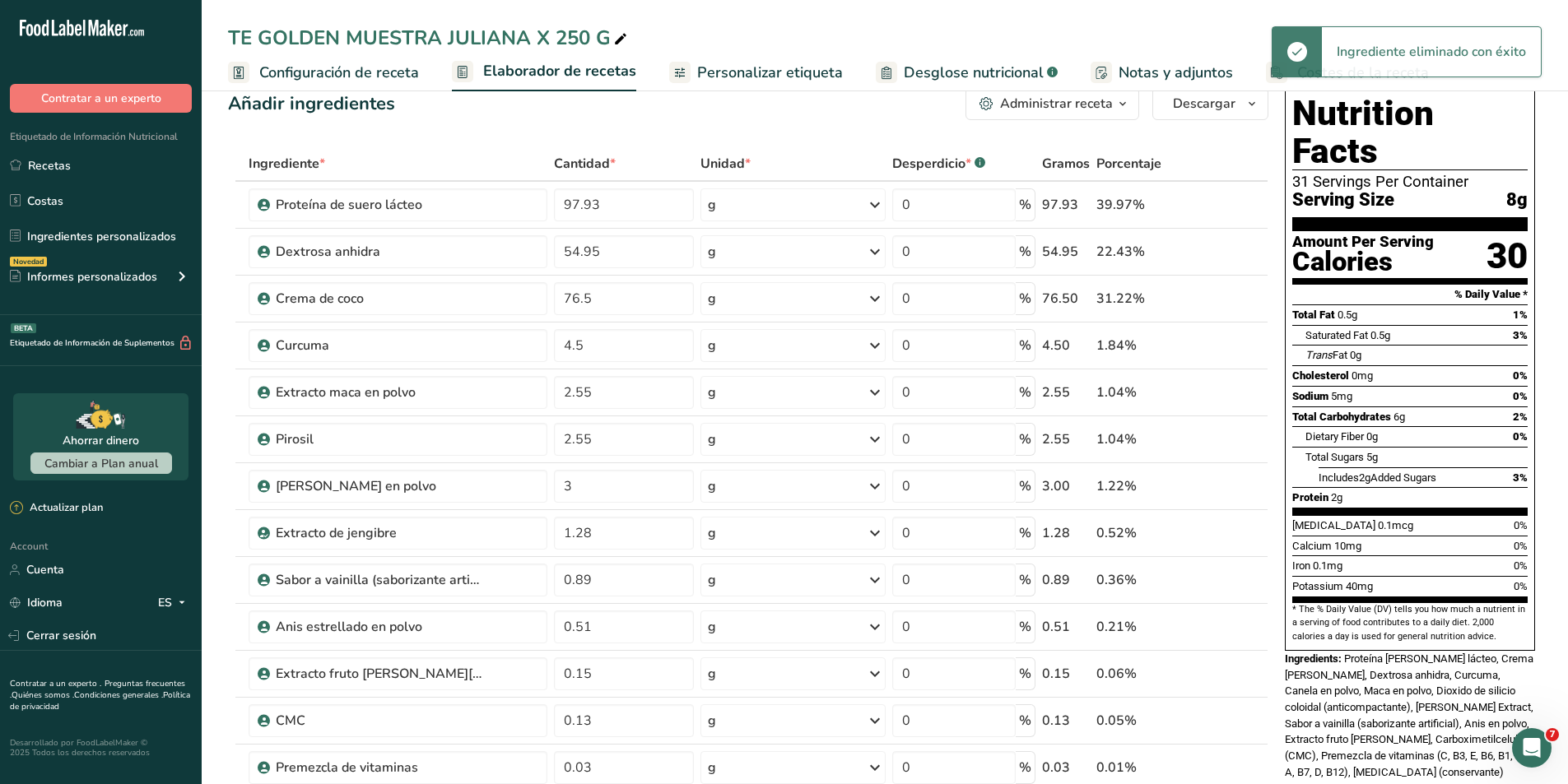
scroll to position [0, 0]
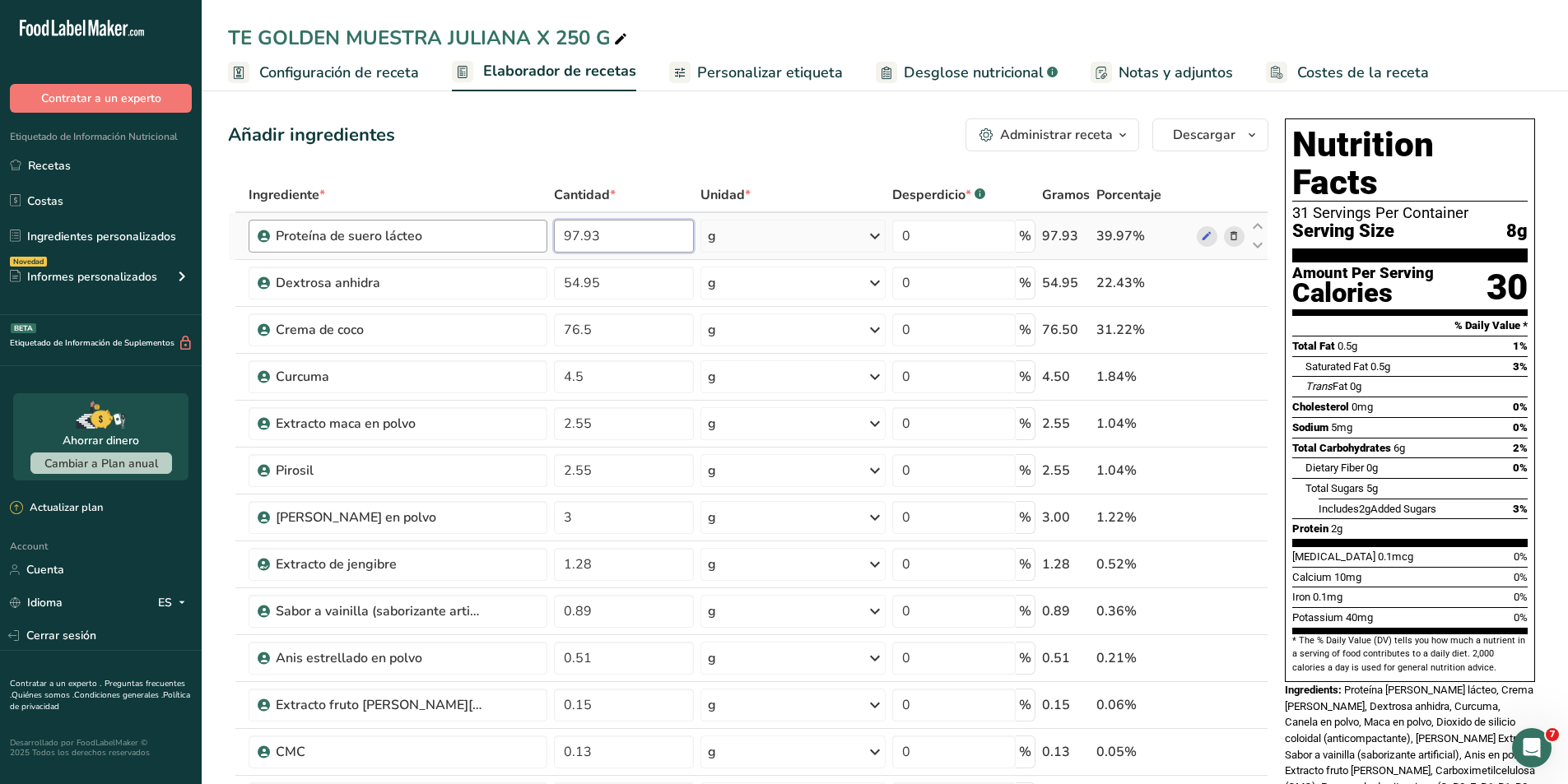
drag, startPoint x: 605, startPoint y: 233, endPoint x: 511, endPoint y: 223, distance: 94.5
click at [511, 223] on tr "Proteína [PERSON_NAME] lácteo 97.93 g Unidades de peso g kg mg Ver más Unidades…" at bounding box center [748, 236] width 1038 height 47
type input "102"
type input "102.93"
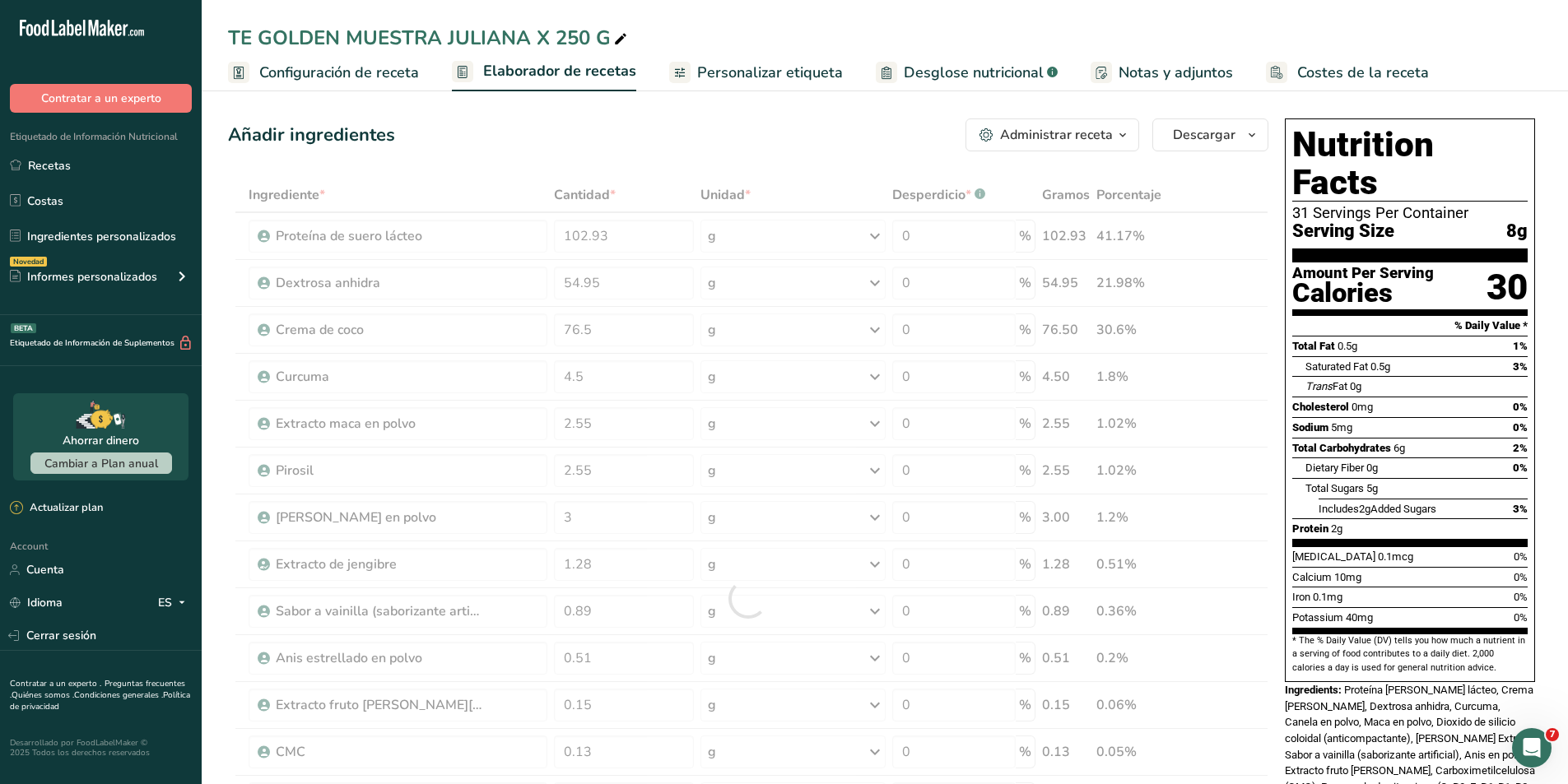
click at [593, 143] on div "Añadir ingredientes Administrar receta Eliminar receta Duplicar receta Escalar …" at bounding box center [748, 135] width 1040 height 33
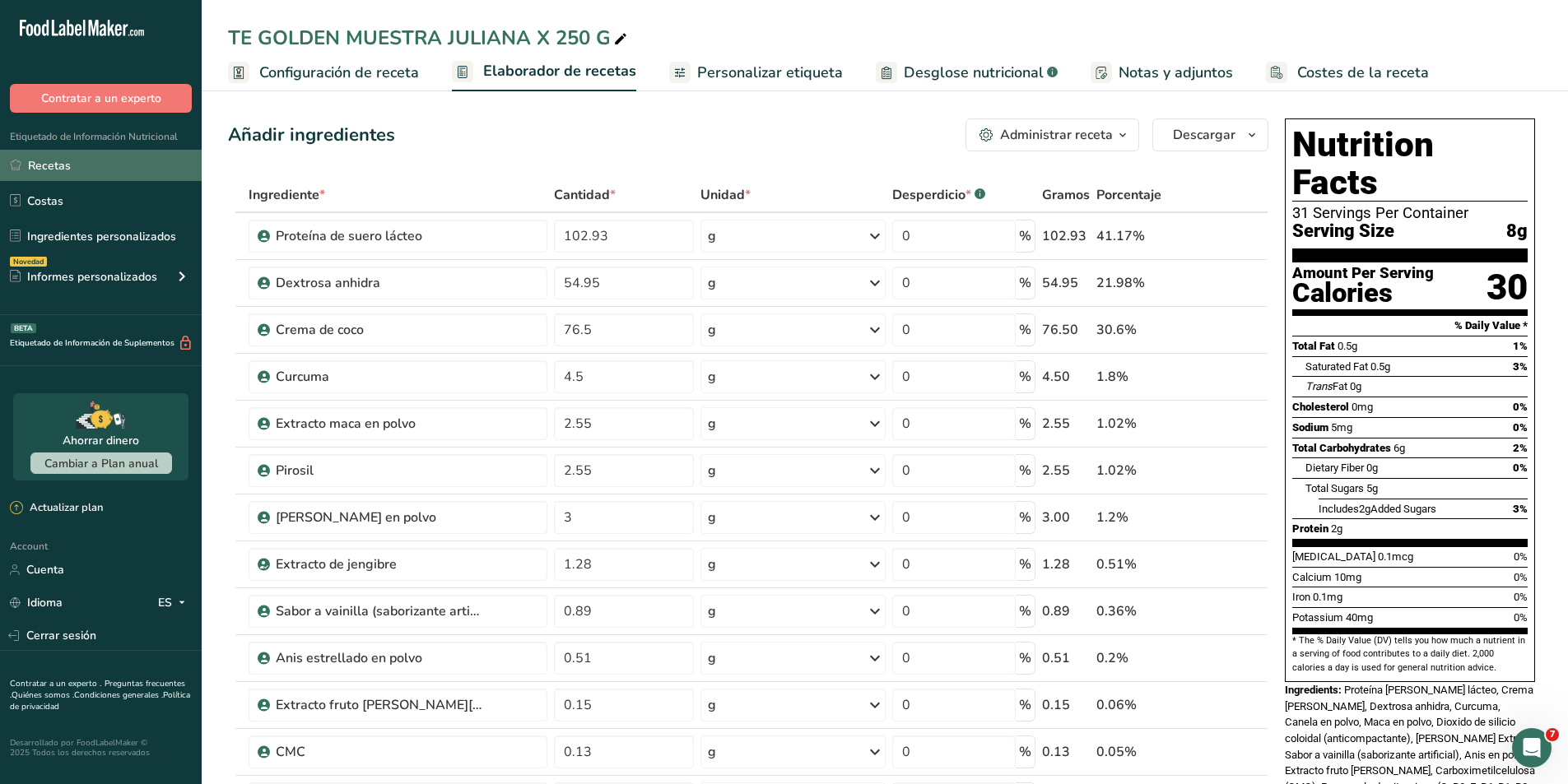
click at [54, 161] on link "Recetas" at bounding box center [101, 165] width 201 height 32
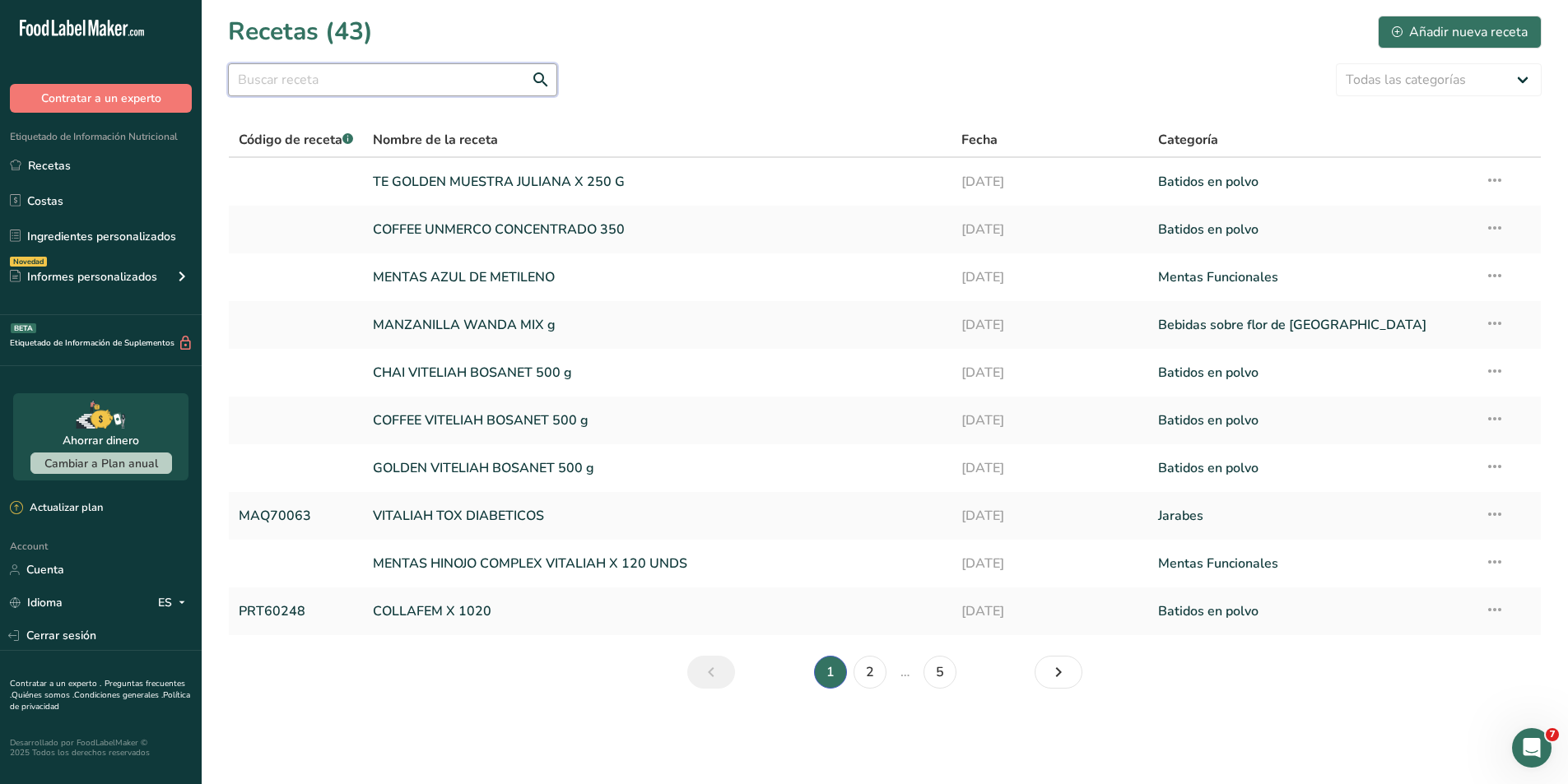
click at [318, 88] on input "text" at bounding box center [393, 79] width 330 height 33
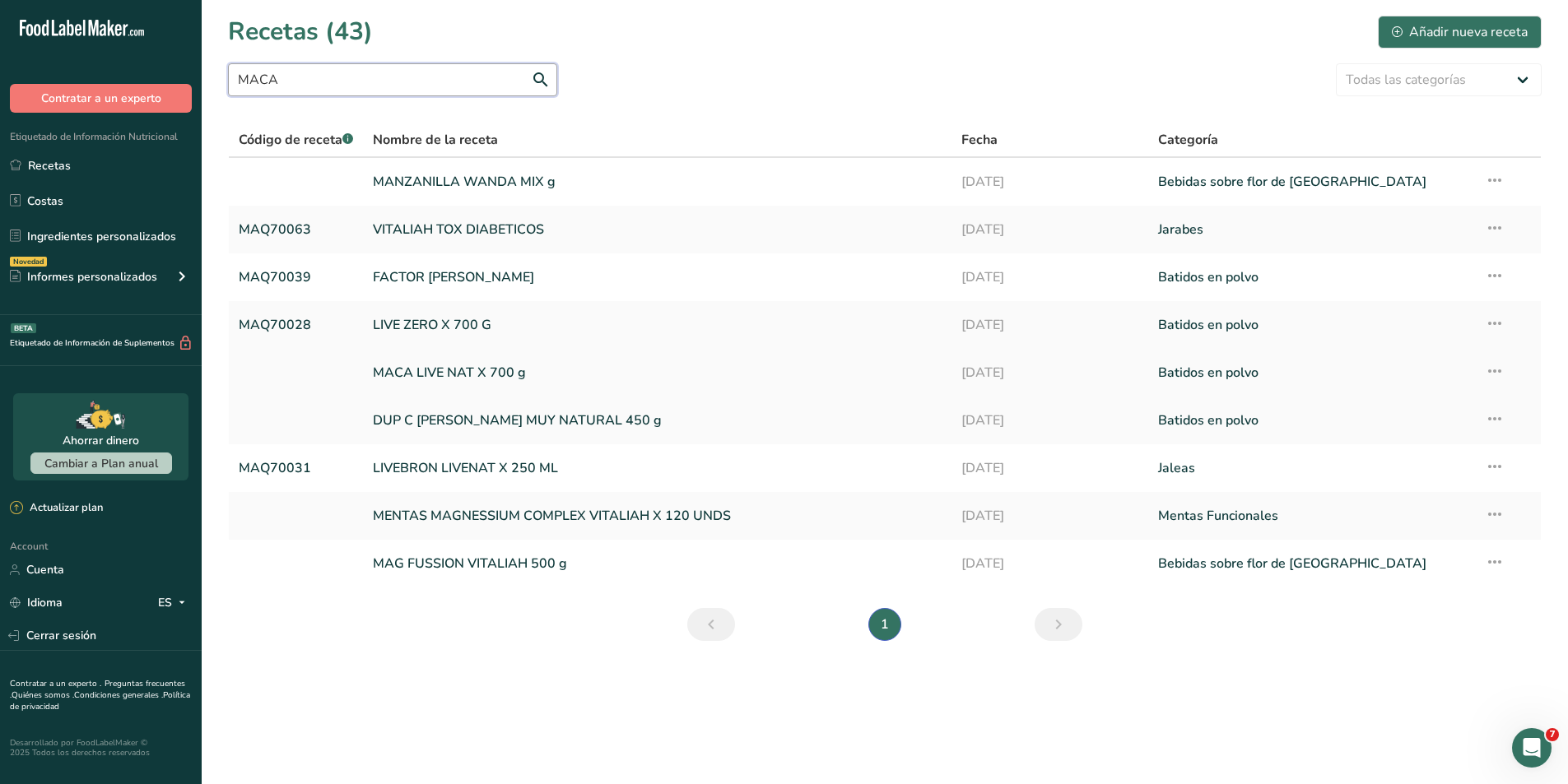
type input "MACA"
click at [278, 364] on link at bounding box center [295, 372] width 114 height 34
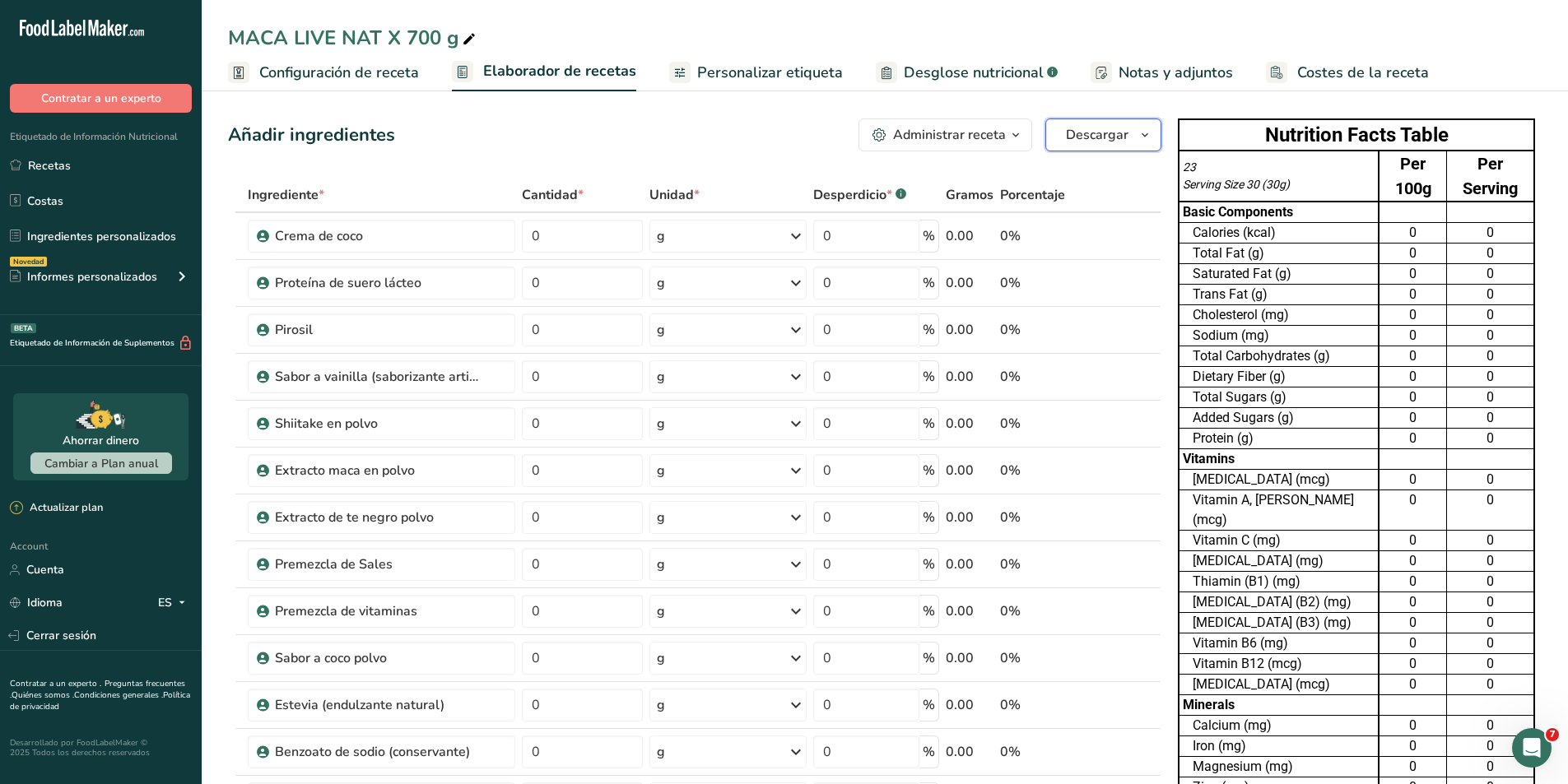
click at [1132, 140] on button "Descargar" at bounding box center [1102, 135] width 116 height 33
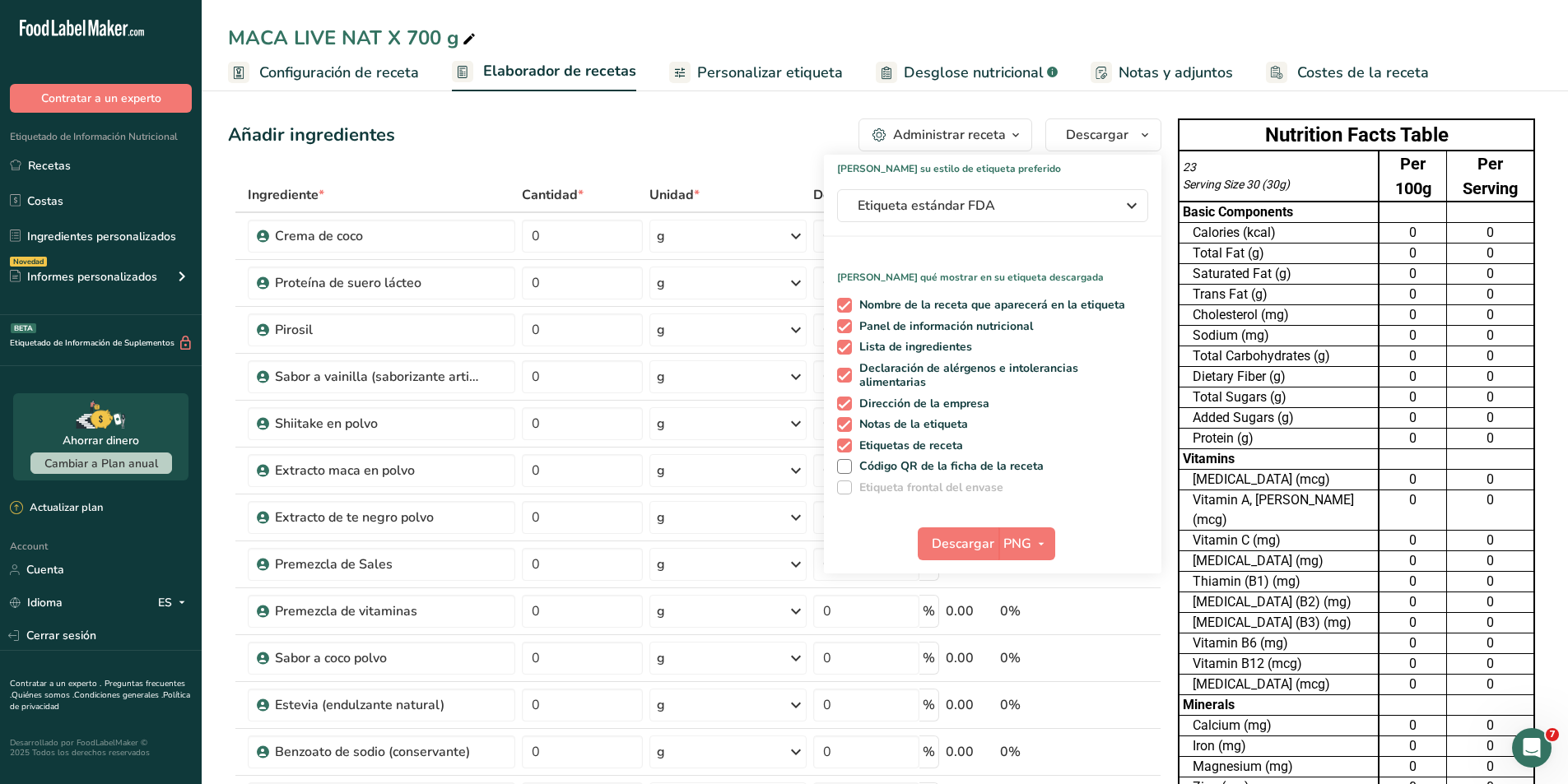
click at [1003, 150] on button "Administrar receta" at bounding box center [944, 135] width 173 height 33
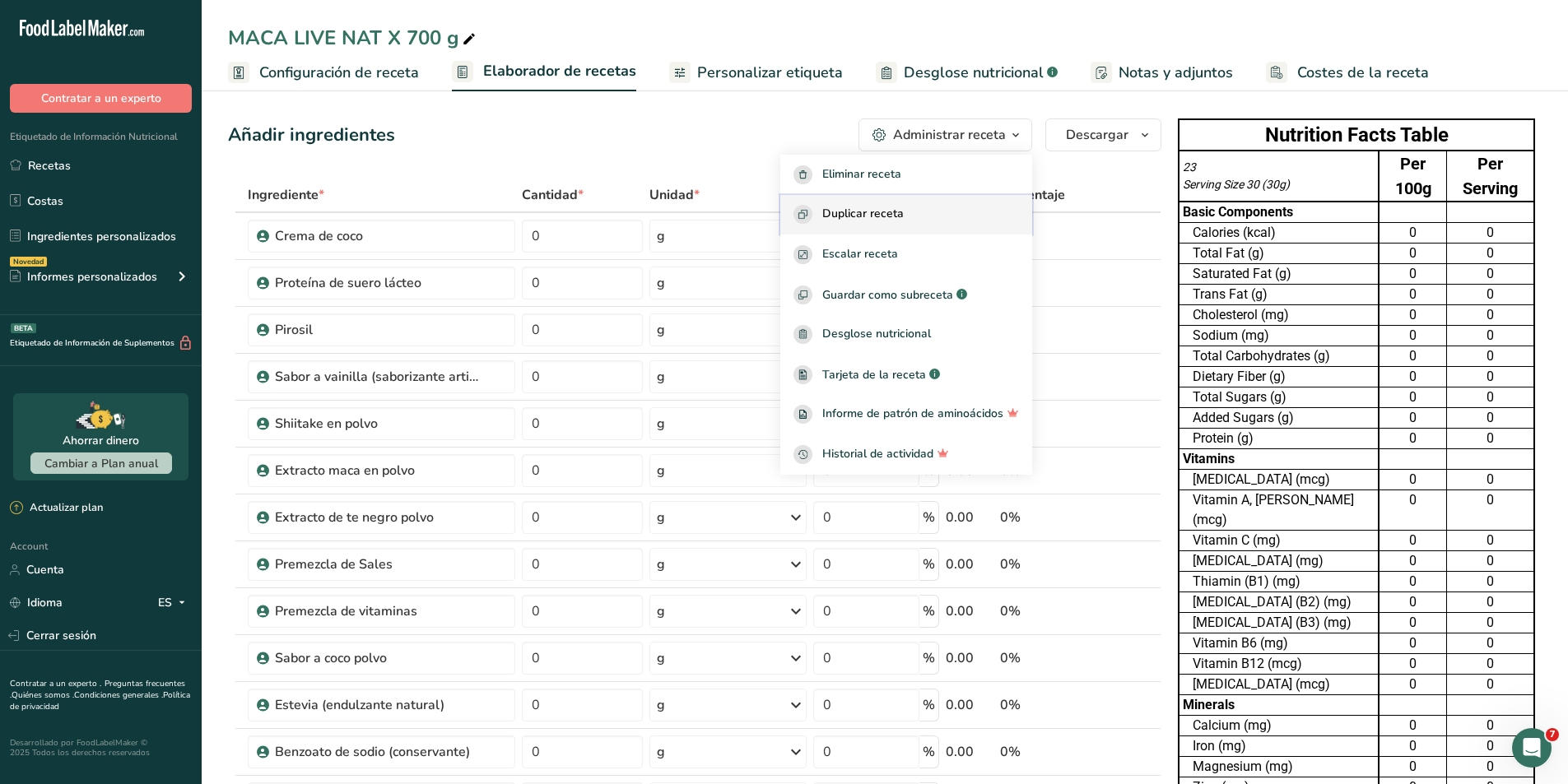
click at [940, 216] on div "Duplicar receta" at bounding box center [905, 214] width 225 height 19
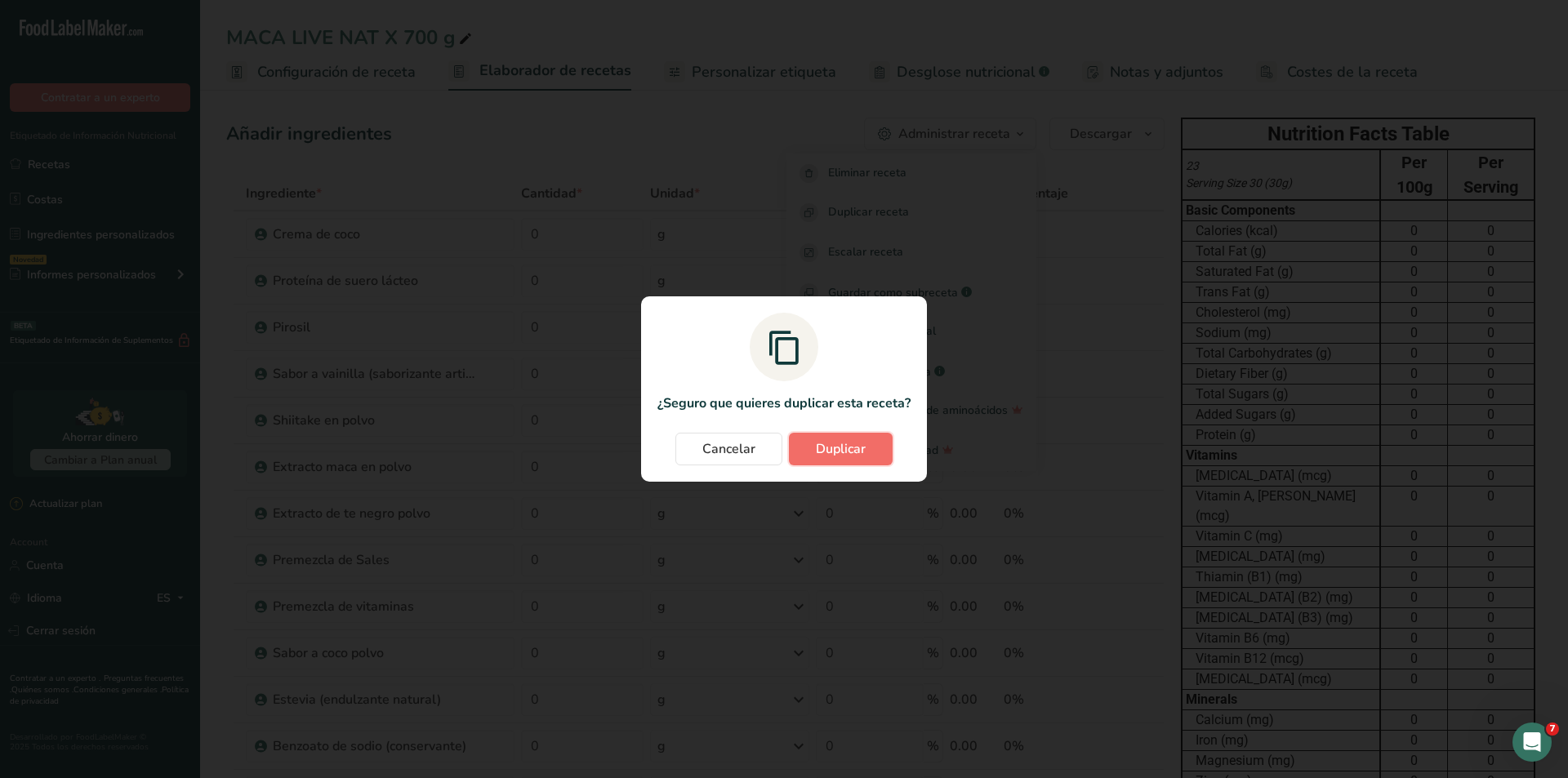
click at [848, 460] on button "Duplicar" at bounding box center [840, 448] width 104 height 32
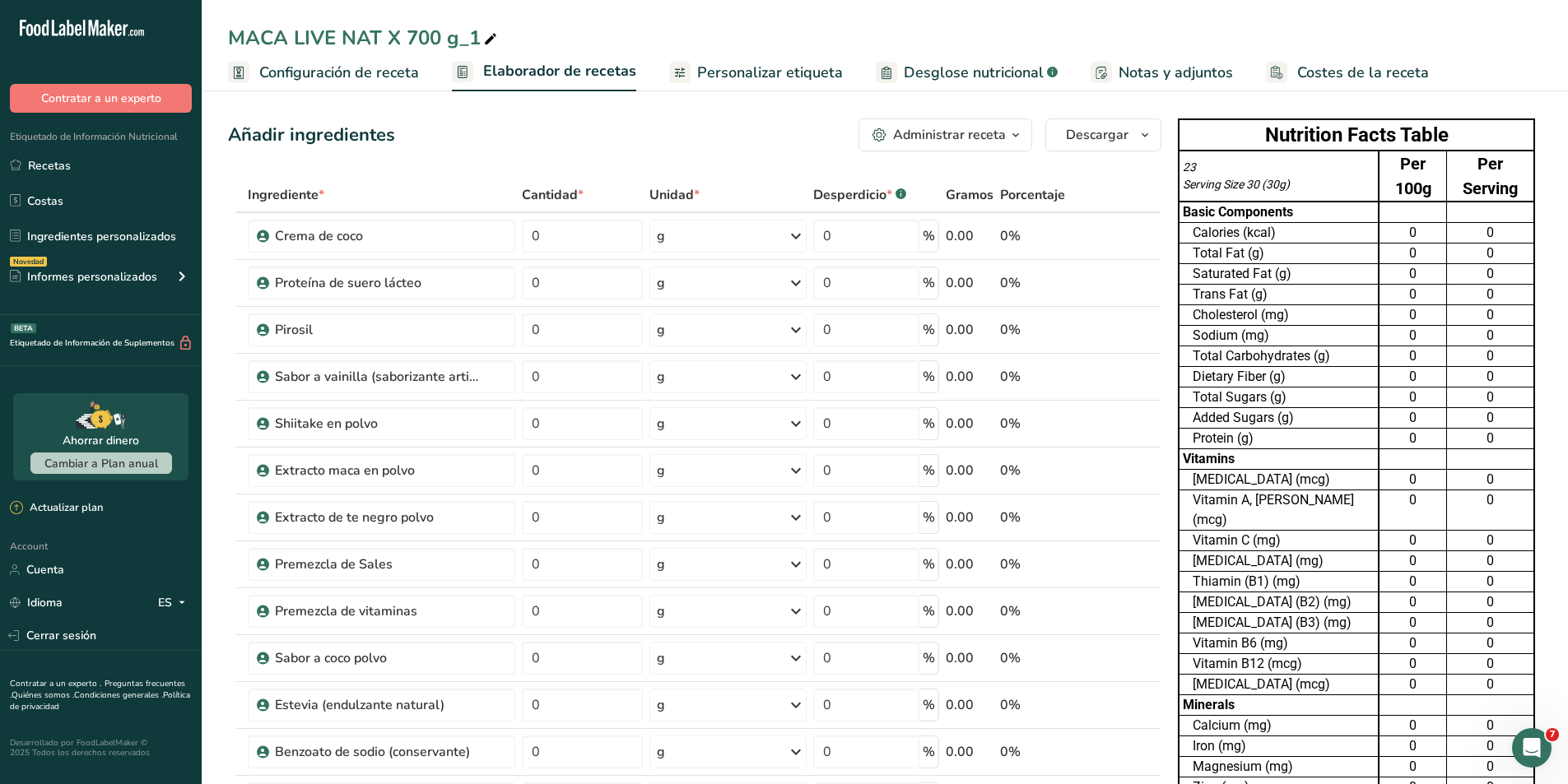
click at [487, 41] on icon at bounding box center [489, 39] width 14 height 23
click at [378, 40] on input "MACA LIVE NAT X 700 g" at bounding box center [884, 37] width 1313 height 30
type input "MACA JULIANA X 700 g"
click at [523, 18] on div "[PERSON_NAME] X 700 g Configuración de receta Elaborador de recetas Personaliza…" at bounding box center [884, 45] width 1366 height 91
click at [78, 156] on link "Recetas" at bounding box center [101, 165] width 201 height 32
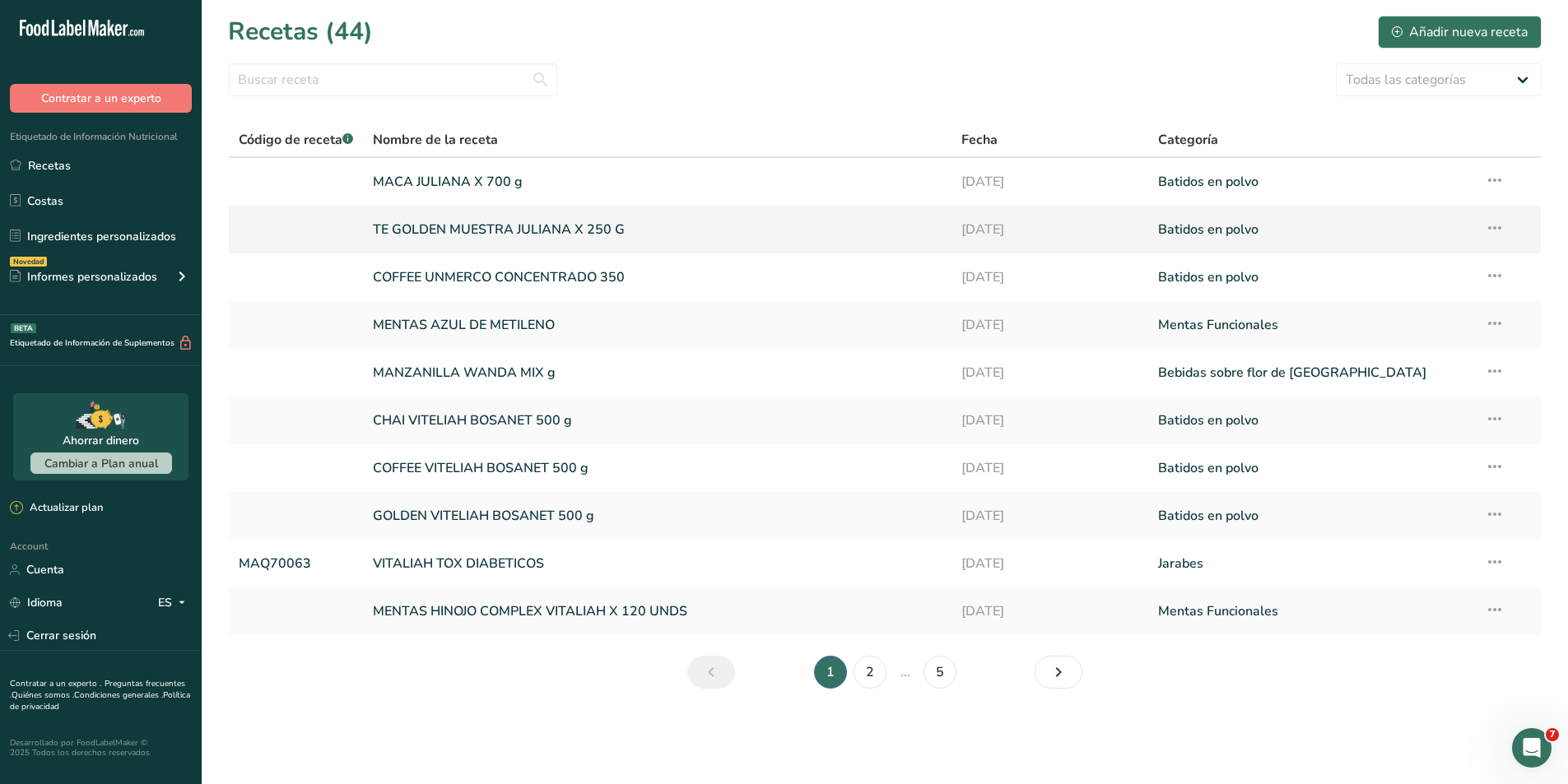
click at [398, 225] on link "TE GOLDEN MUESTRA JULIANA X 250 G" at bounding box center [657, 230] width 569 height 34
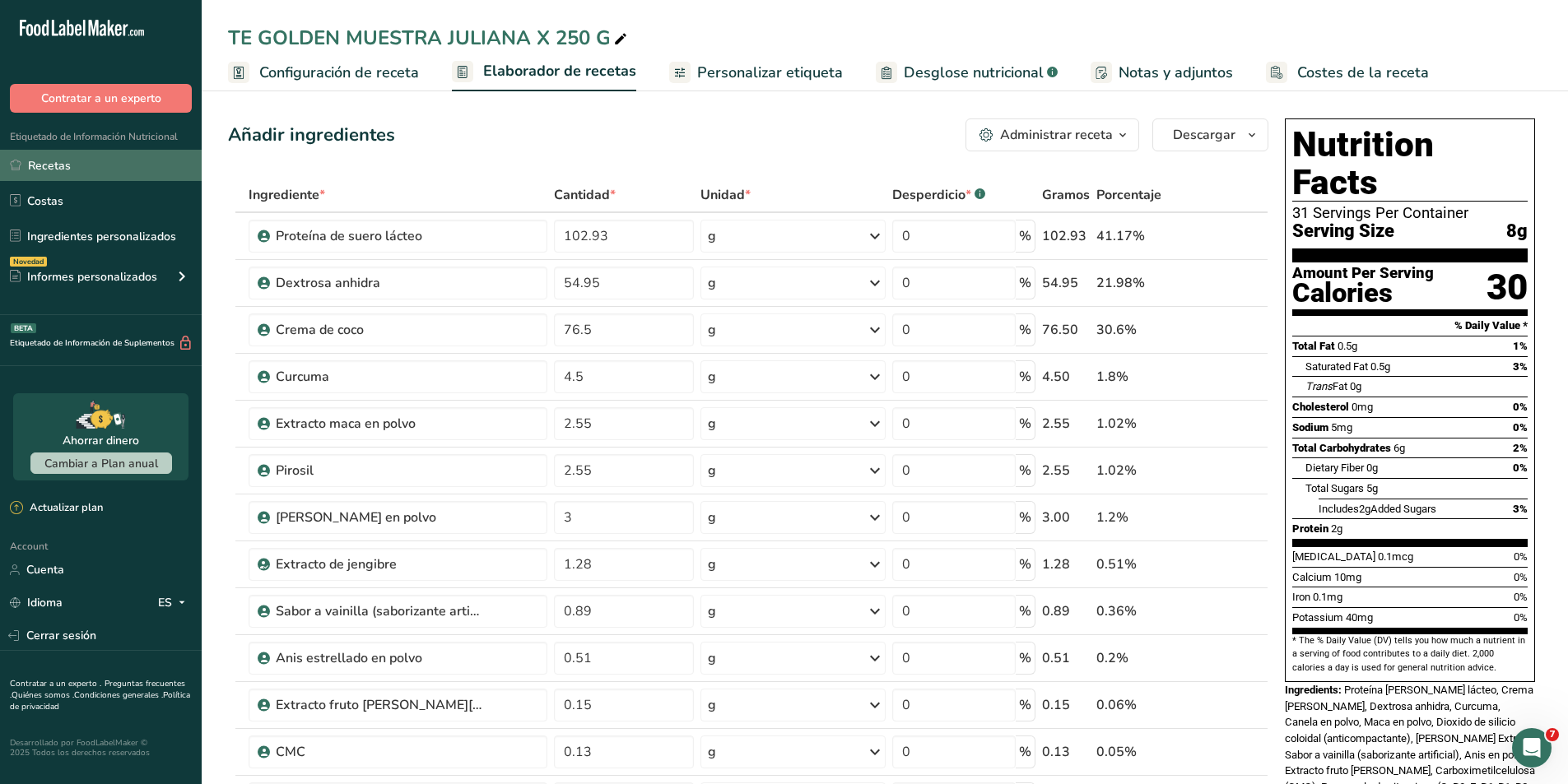
click at [44, 171] on link "Recetas" at bounding box center [101, 165] width 201 height 32
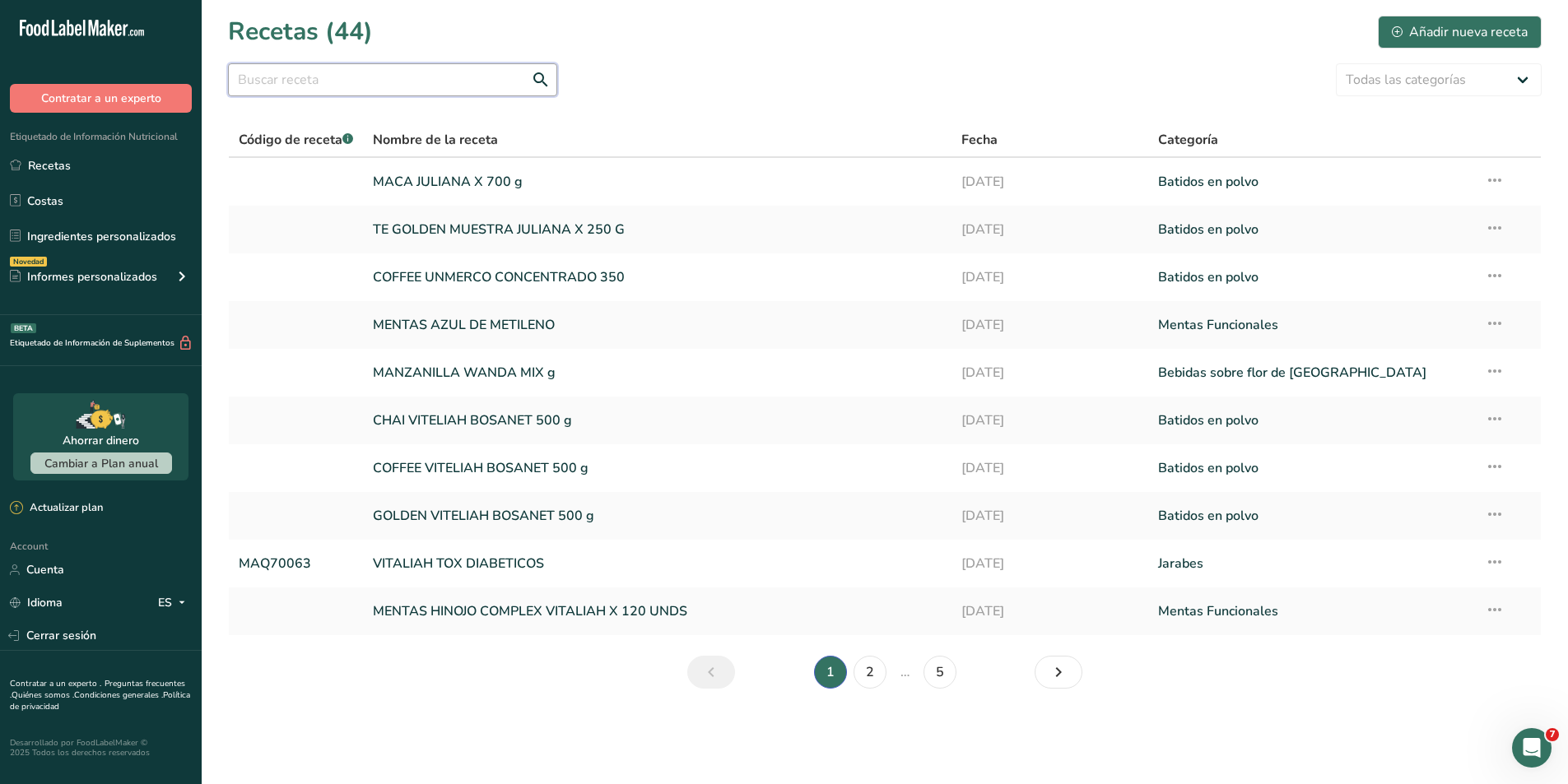
click at [406, 80] on input "text" at bounding box center [393, 79] width 330 height 33
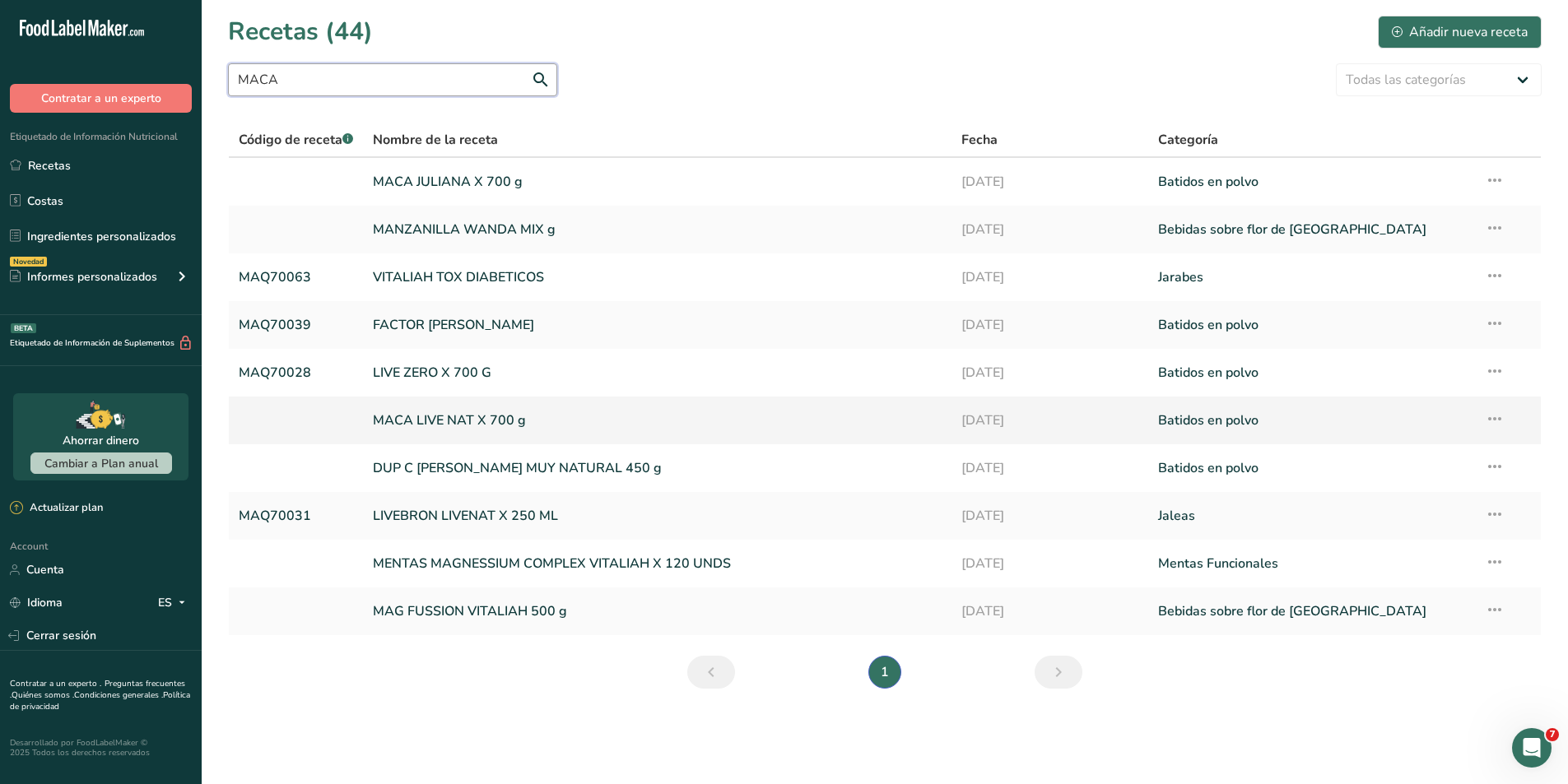
type input "MACA"
click at [420, 413] on link "MACA LIVE NAT X 700 g" at bounding box center [657, 420] width 569 height 34
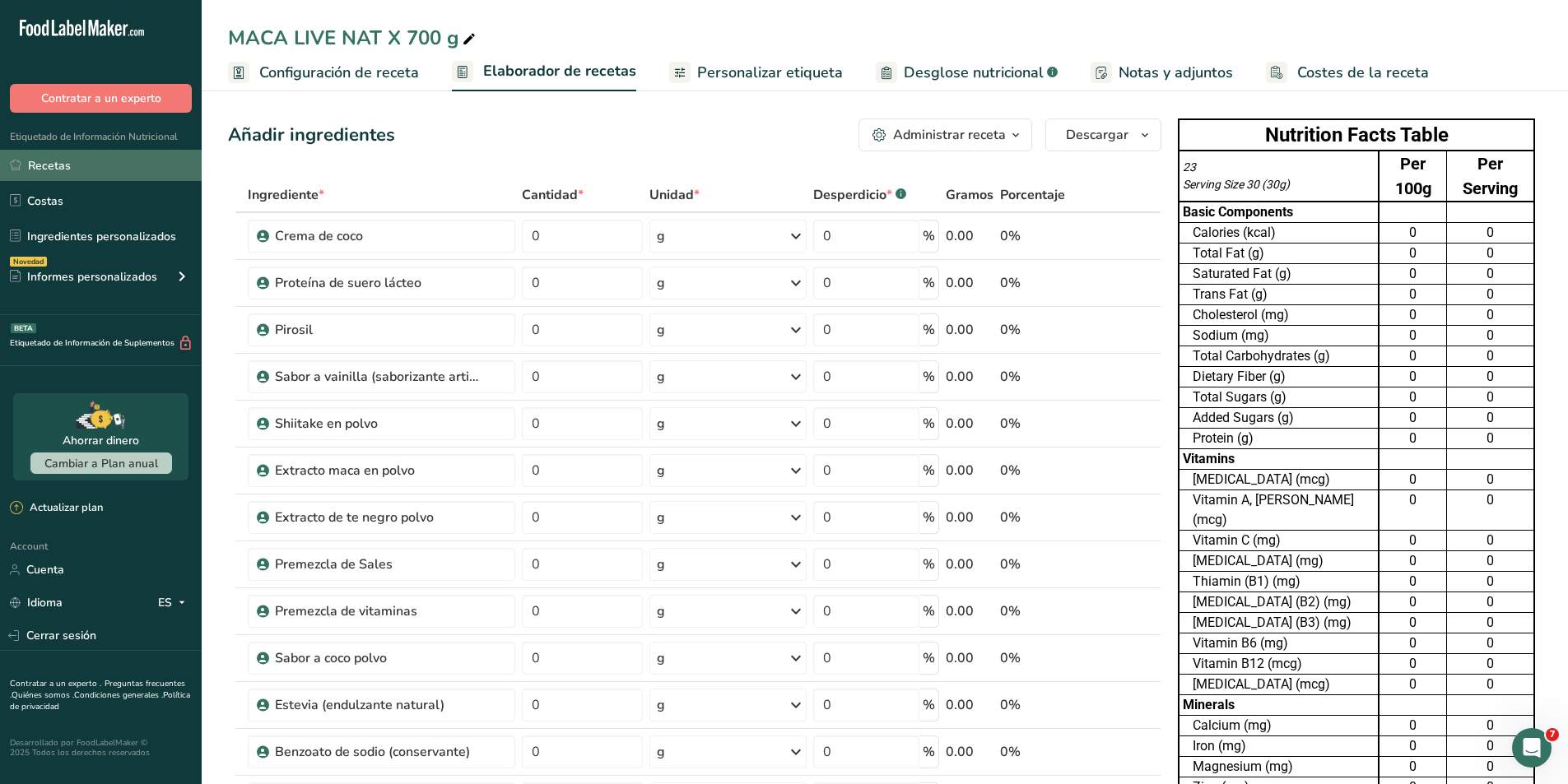
click at [50, 156] on link "Recetas" at bounding box center [101, 165] width 201 height 32
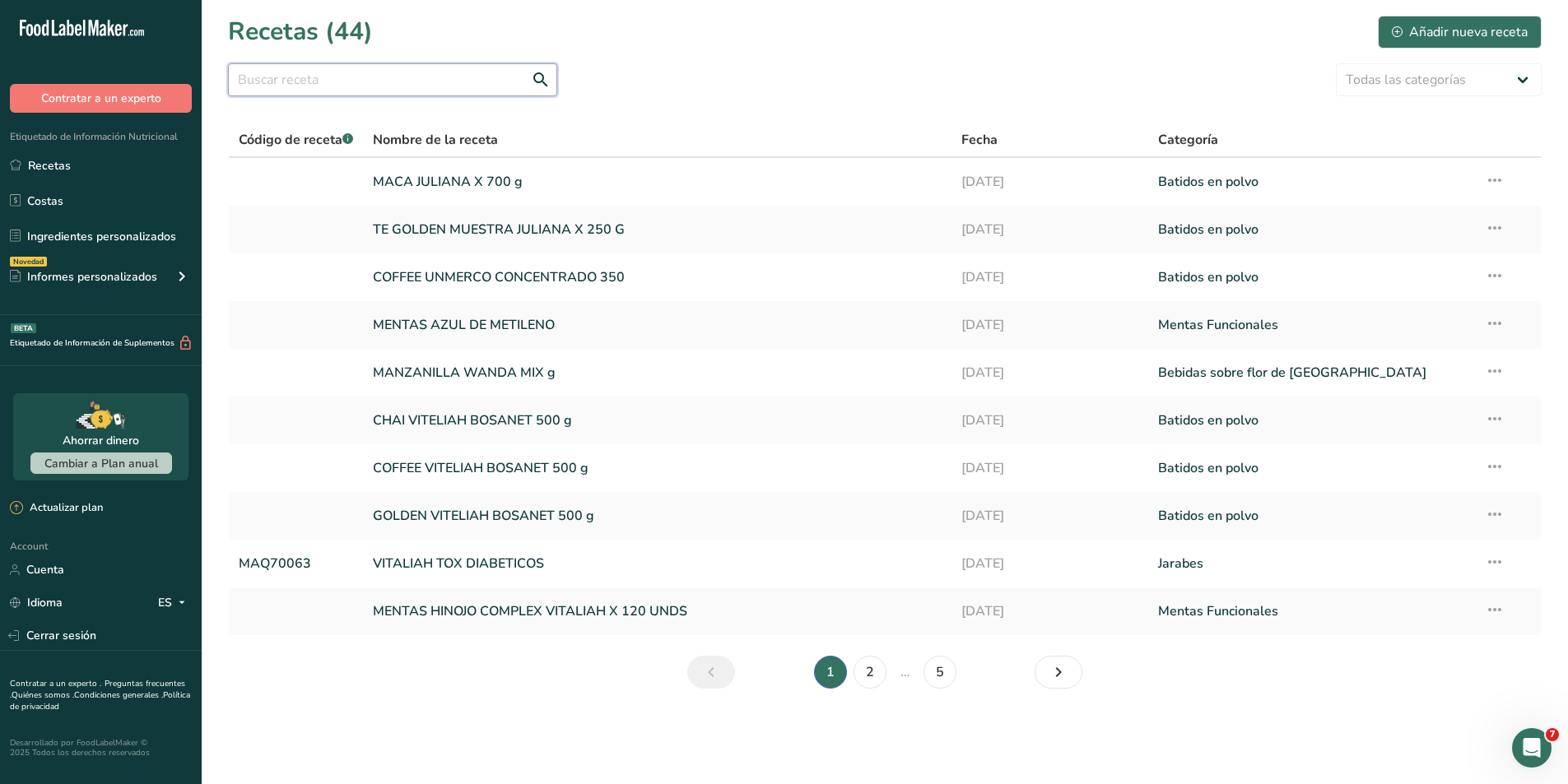
click at [351, 90] on input "text" at bounding box center [393, 79] width 330 height 33
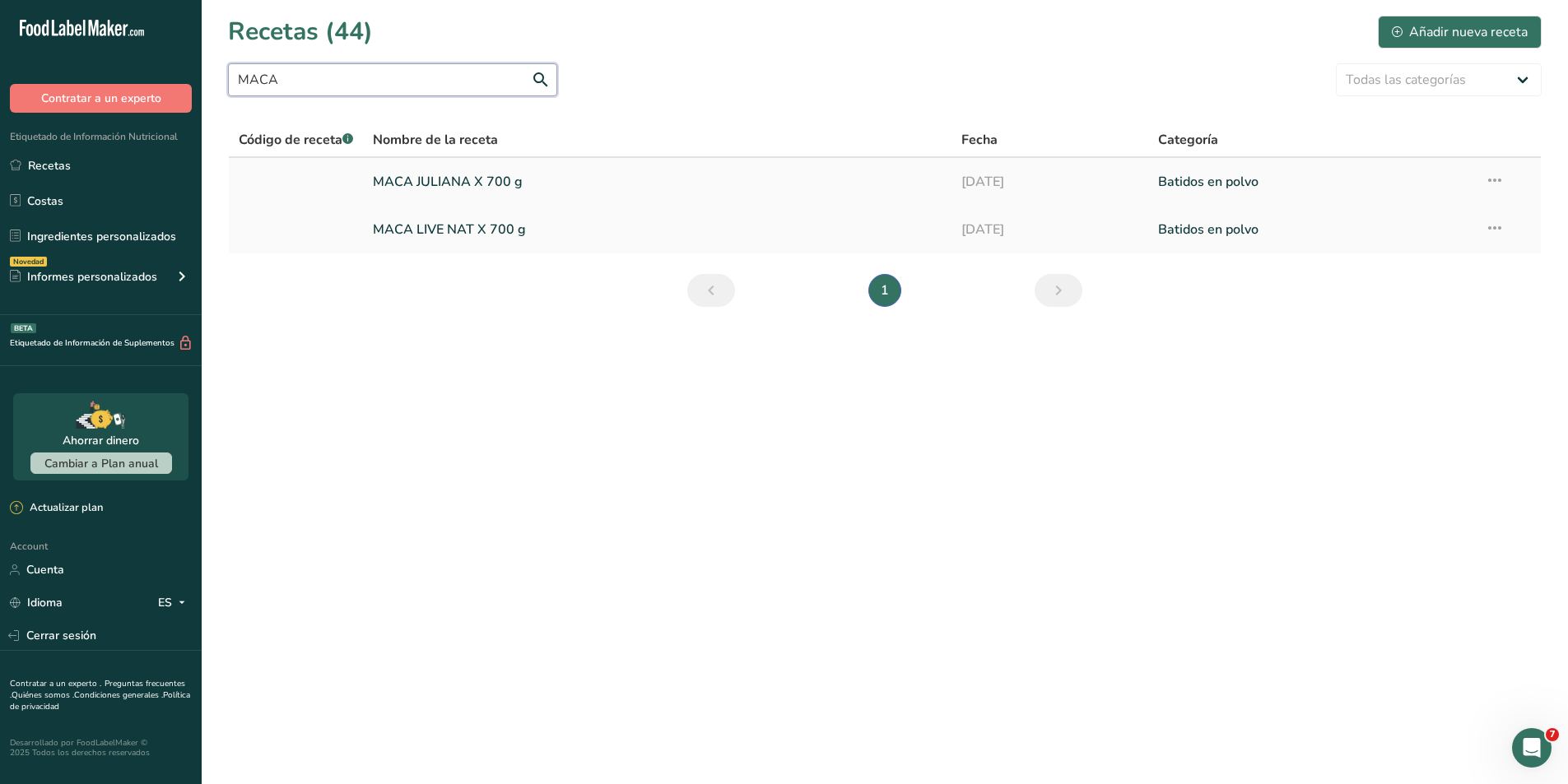
type input "MACA"
click at [441, 185] on link "MACA JULIANA X 700 g" at bounding box center [657, 182] width 569 height 34
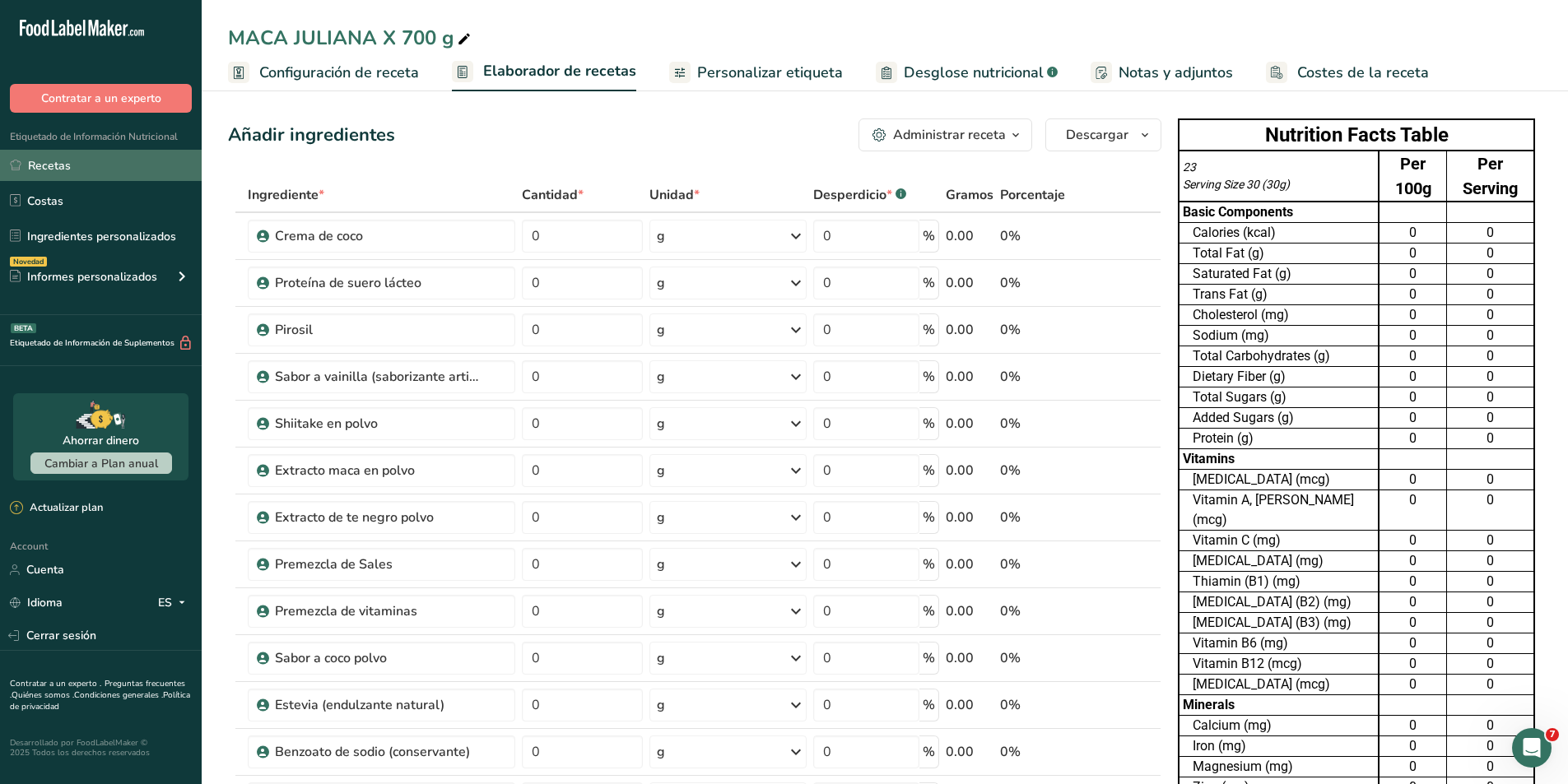
click at [47, 173] on link "Recetas" at bounding box center [101, 165] width 201 height 32
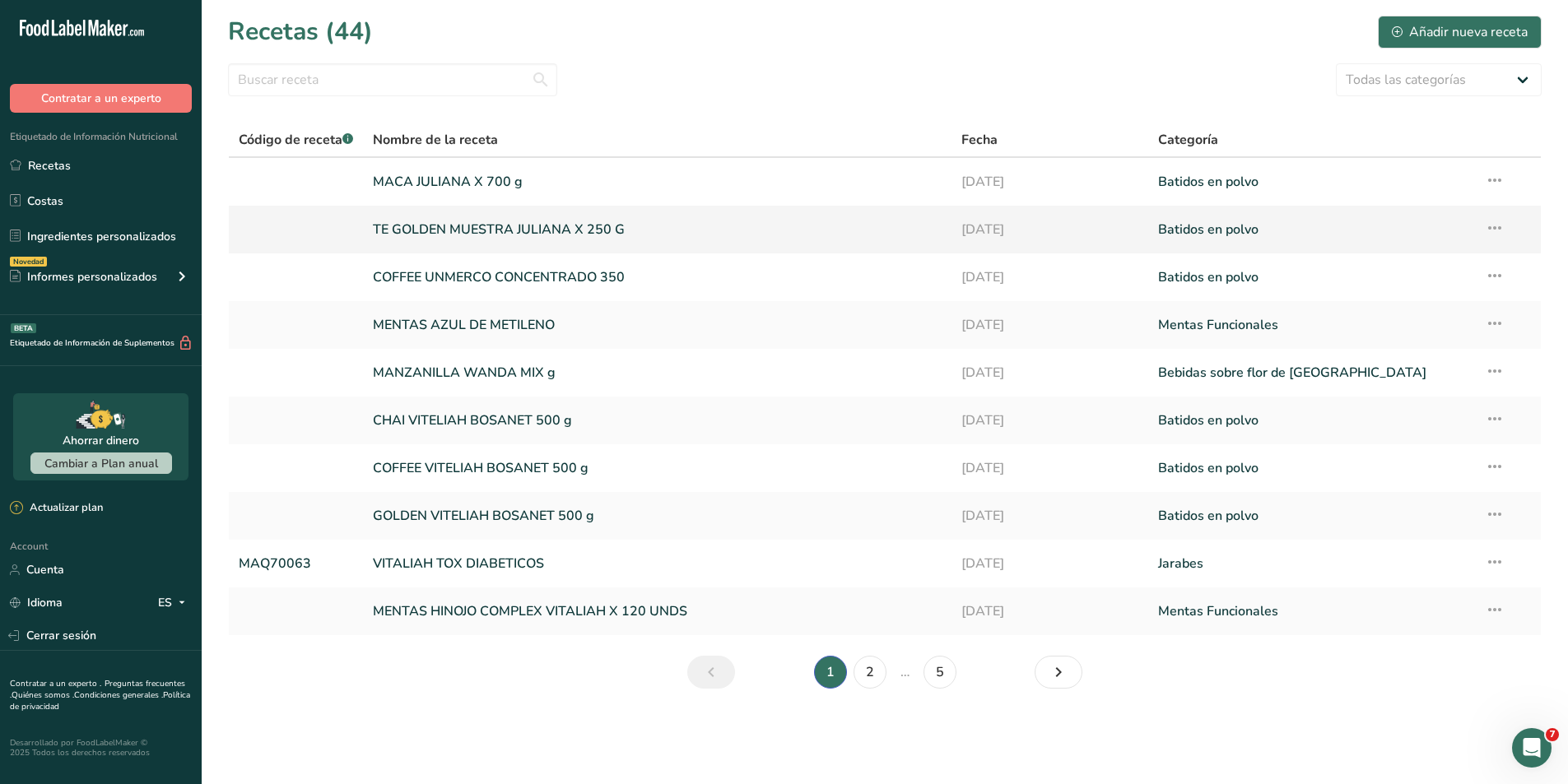
click at [278, 234] on link at bounding box center [295, 230] width 114 height 34
